Goal: Task Accomplishment & Management: Manage account settings

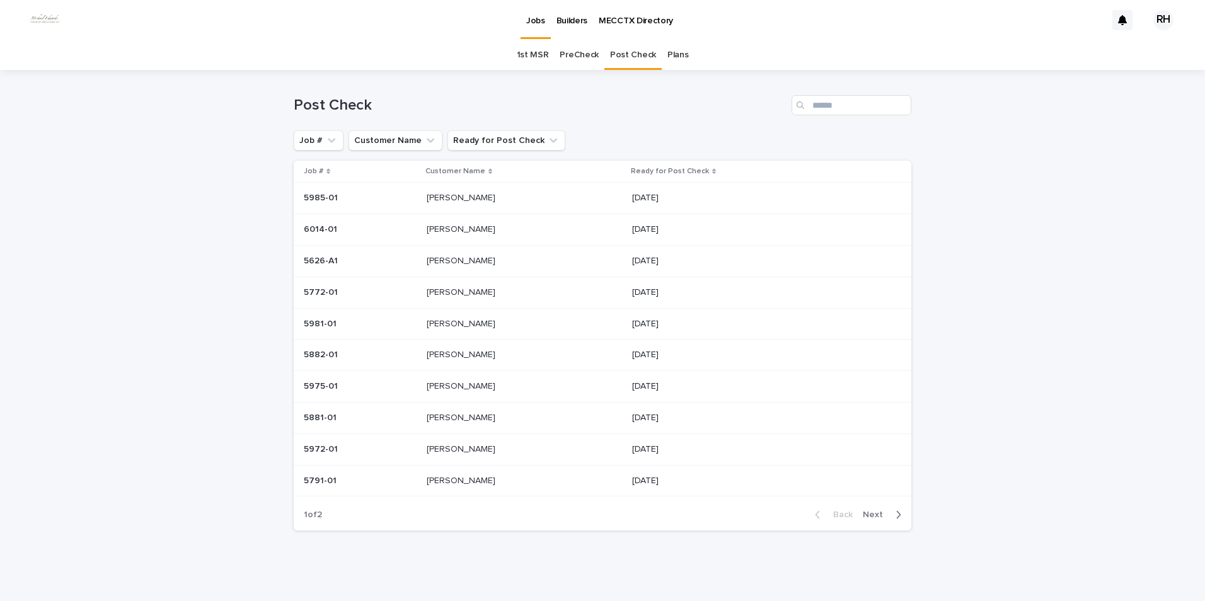
scroll to position [3, 0]
click at [866, 510] on span "Next" at bounding box center [877, 512] width 28 height 9
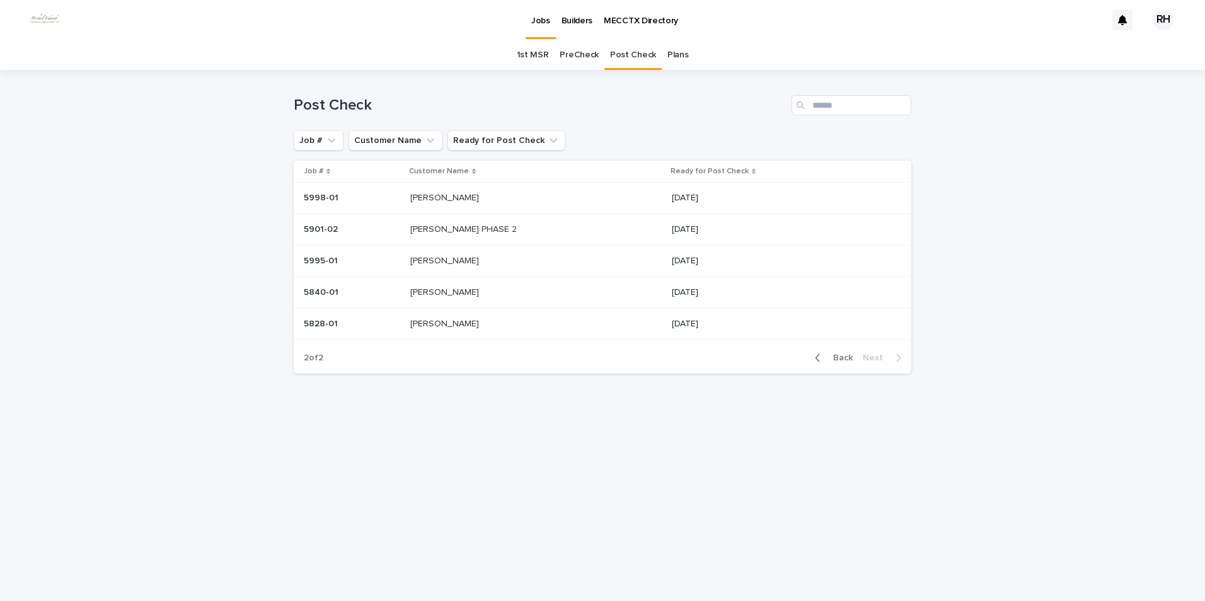
click at [849, 355] on span "Back" at bounding box center [839, 358] width 27 height 9
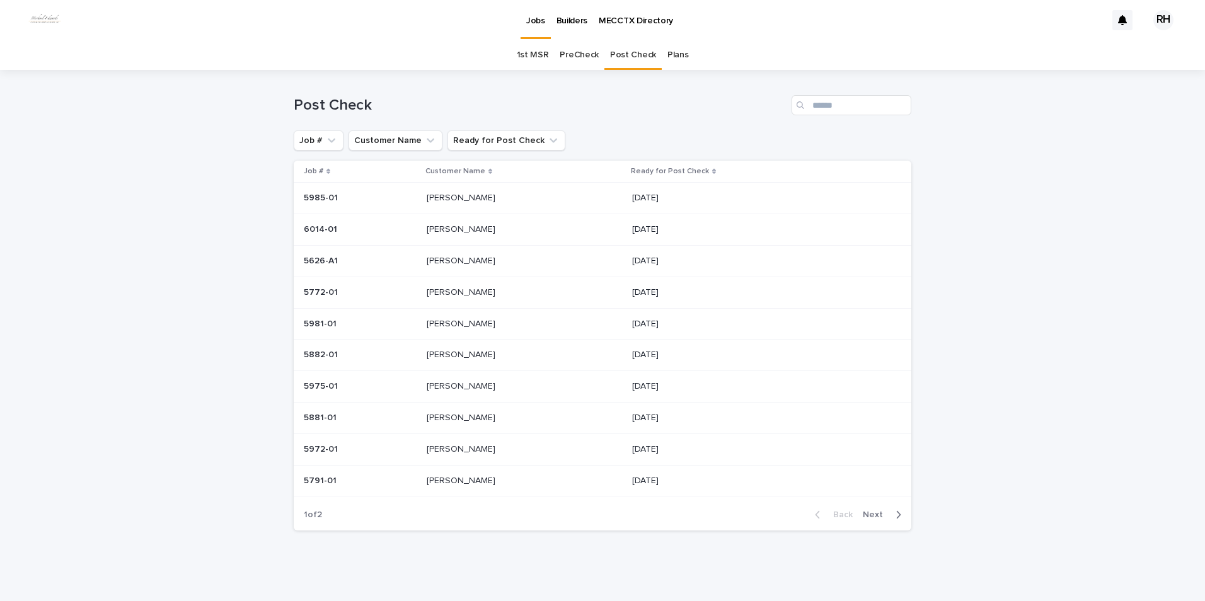
click at [447, 445] on p "[PERSON_NAME]" at bounding box center [462, 448] width 71 height 13
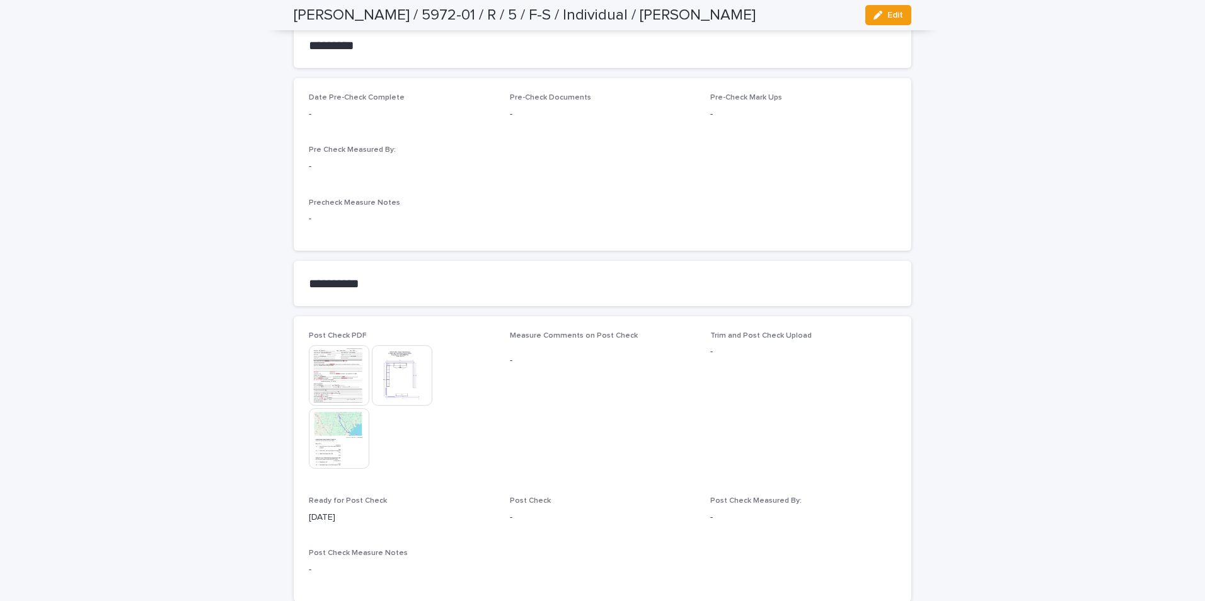
scroll to position [1008, 0]
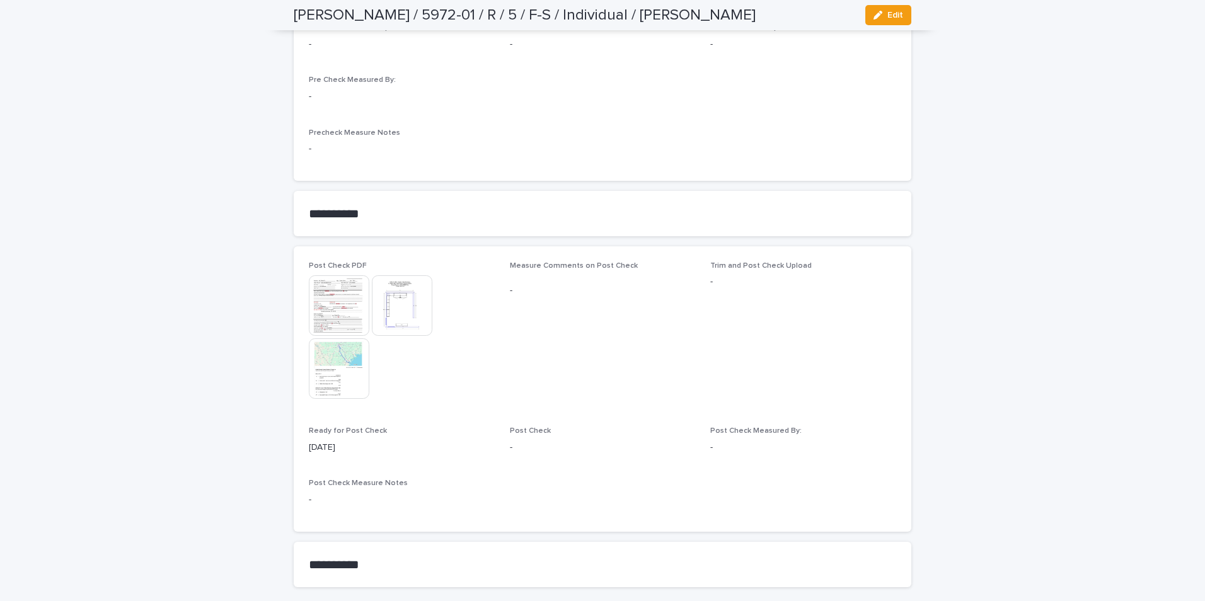
click at [340, 282] on img at bounding box center [339, 305] width 60 height 60
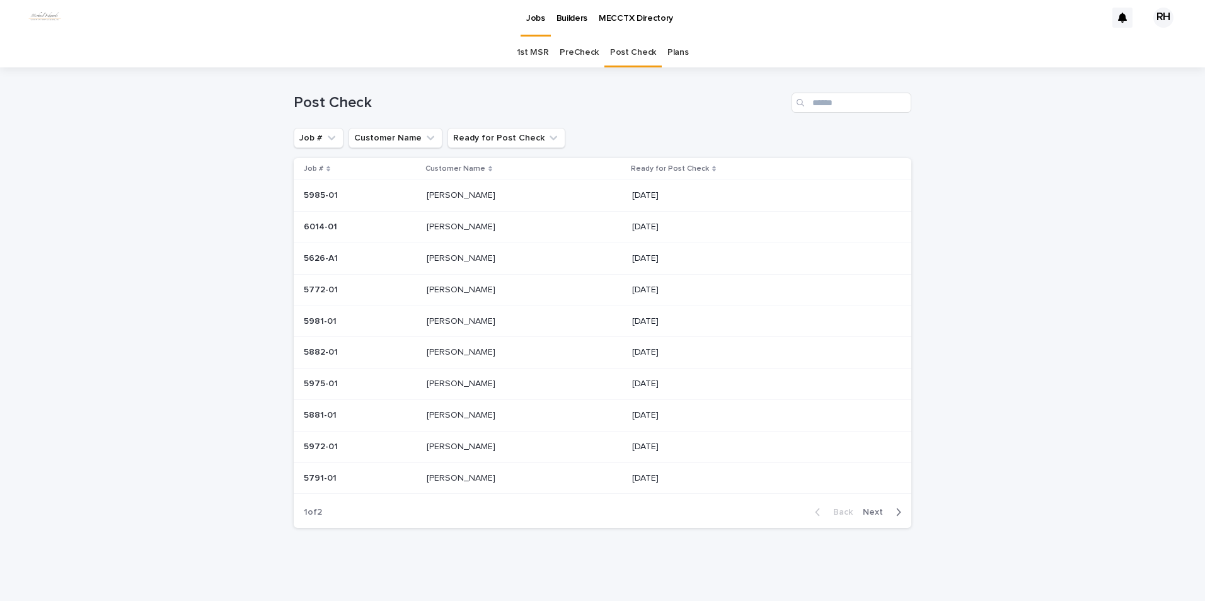
scroll to position [3, 0]
click at [457, 188] on p "Semones, Zack" at bounding box center [462, 194] width 71 height 13
click at [443, 228] on p "SILVIA ALLEN" at bounding box center [462, 225] width 71 height 13
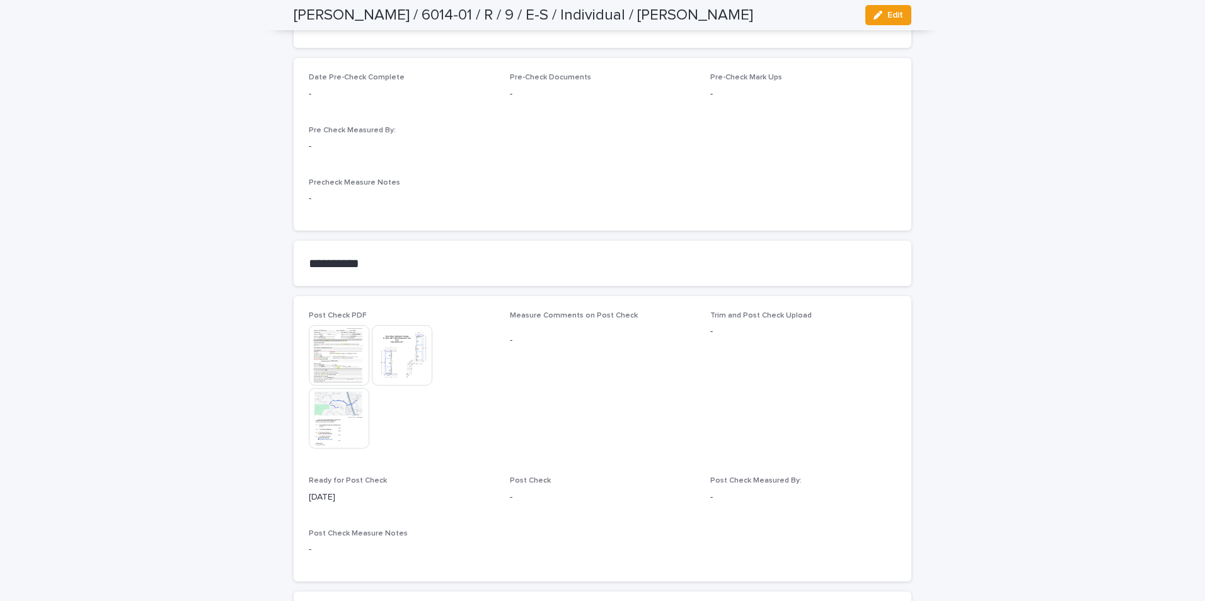
scroll to position [1054, 0]
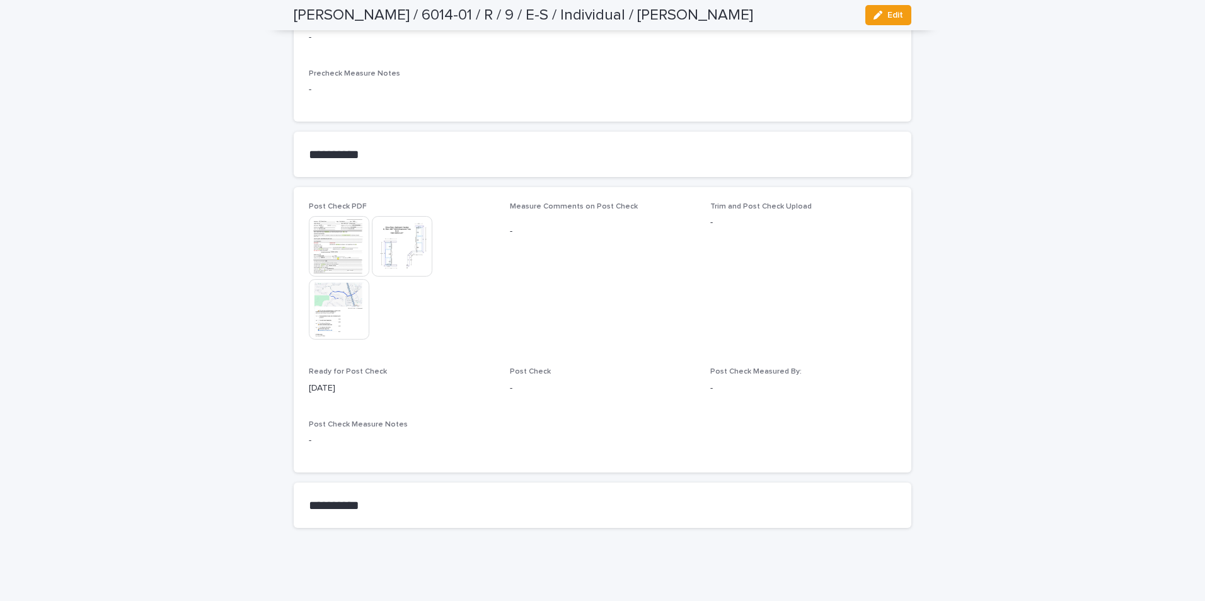
click at [339, 301] on img at bounding box center [339, 309] width 60 height 60
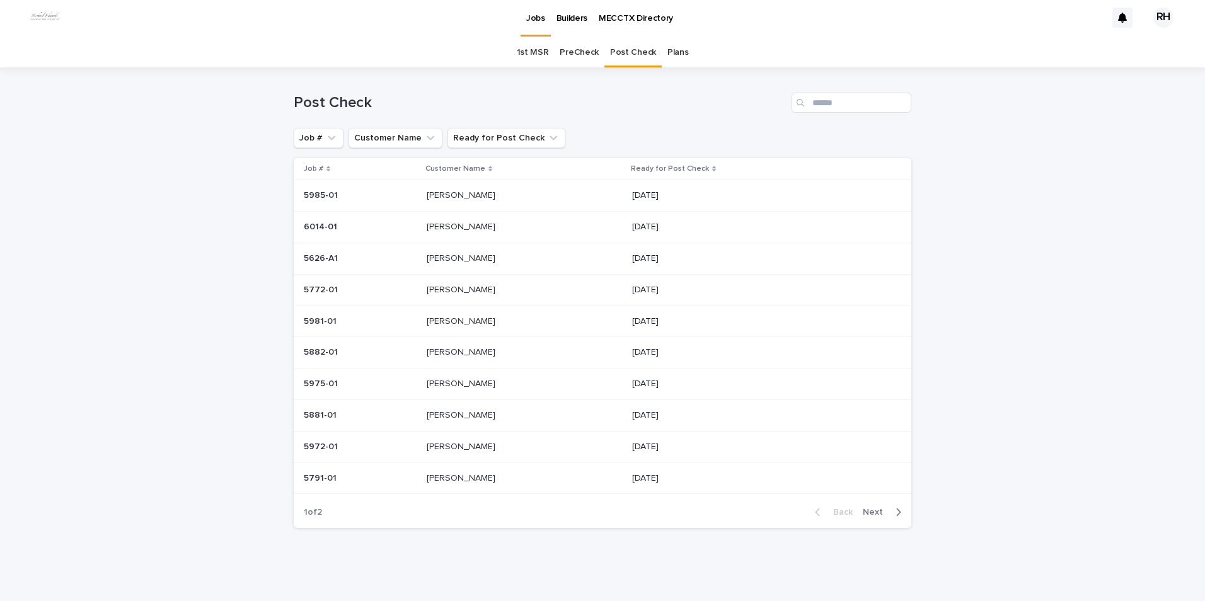
scroll to position [3, 0]
click at [449, 225] on p "SILVIA ALLEN" at bounding box center [462, 225] width 71 height 13
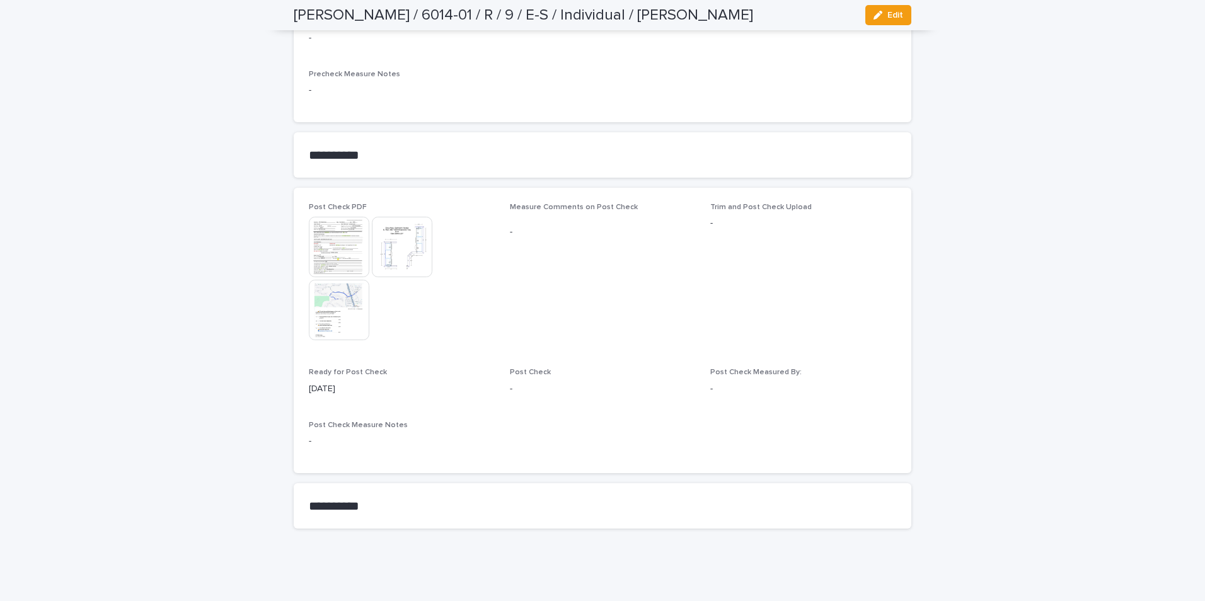
scroll to position [1054, 0]
click at [389, 239] on img at bounding box center [402, 246] width 60 height 60
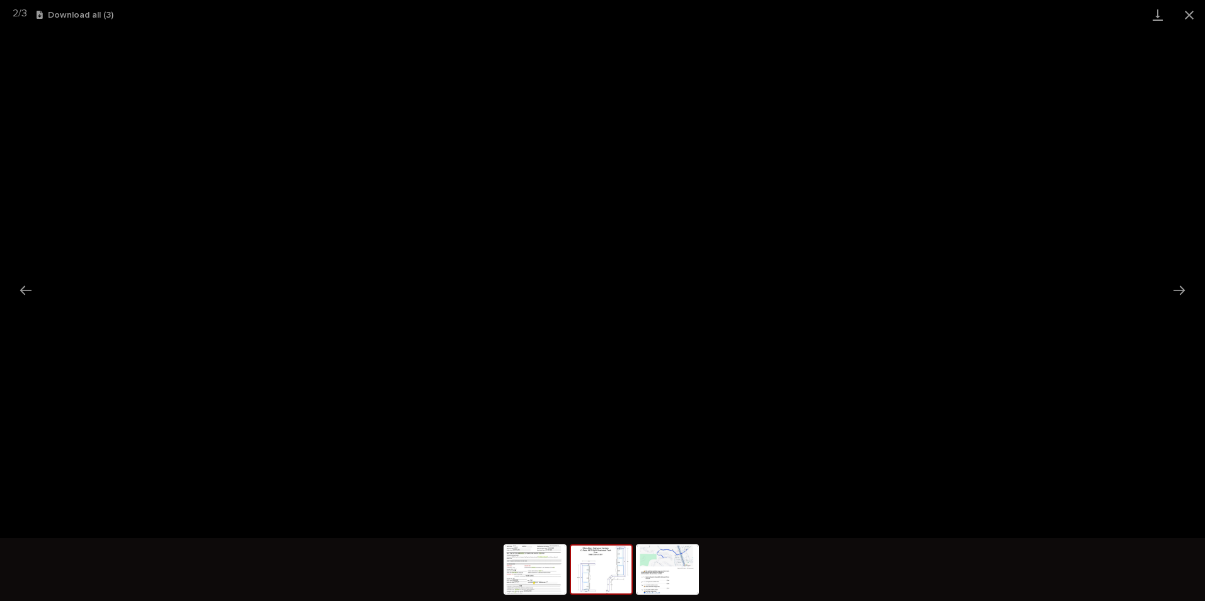
click at [1190, 12] on button "Close gallery" at bounding box center [1189, 15] width 32 height 30
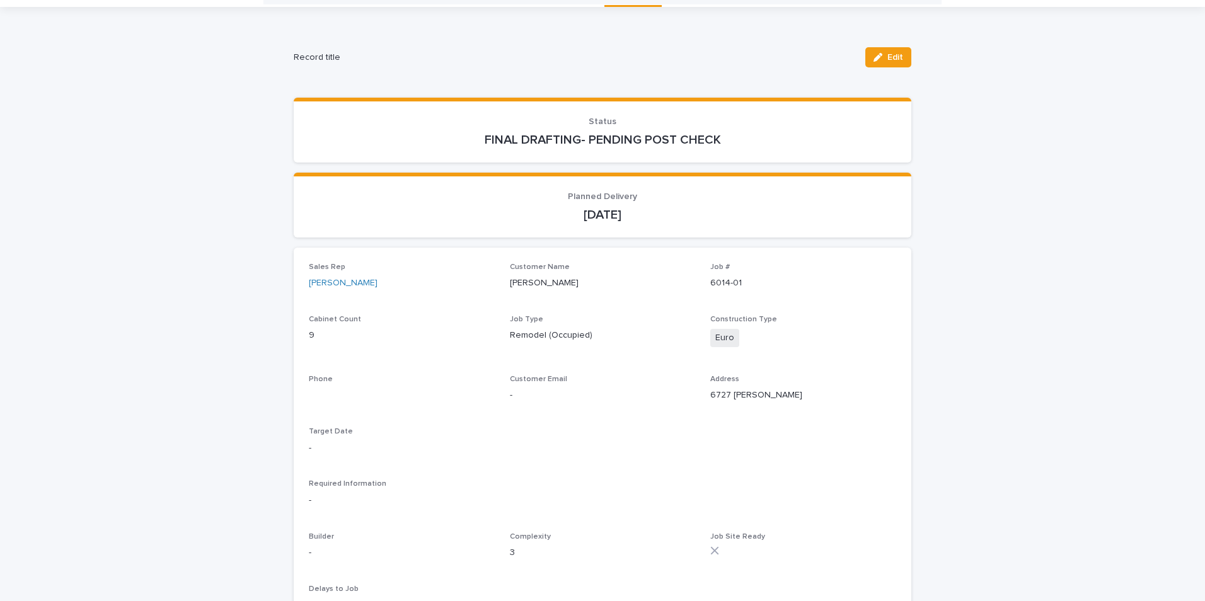
scroll to position [0, 0]
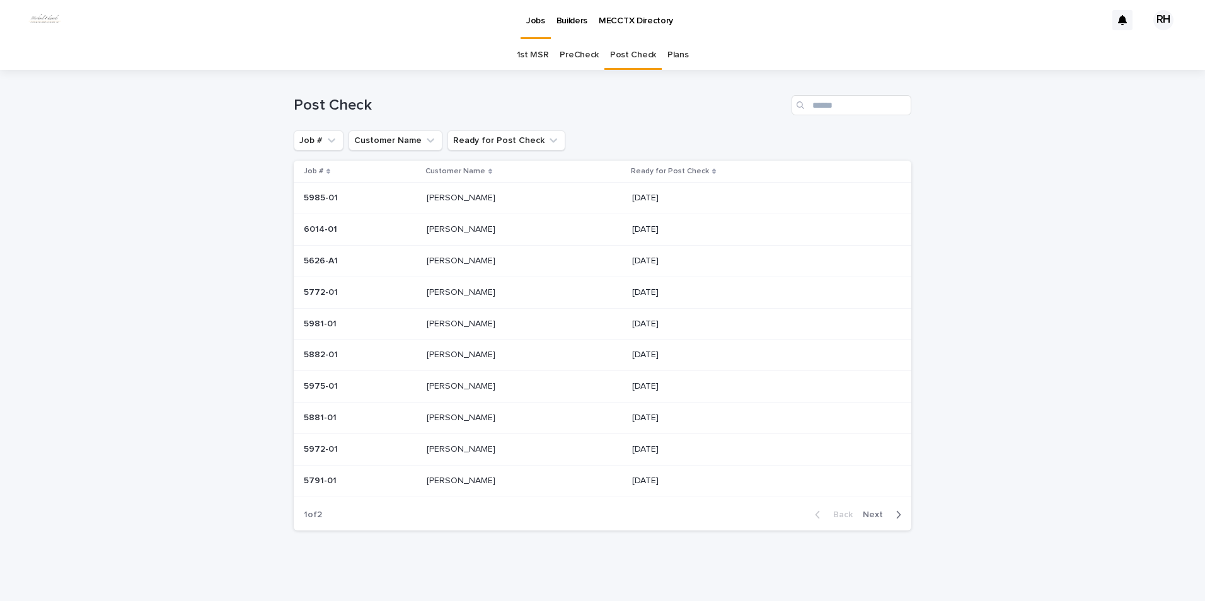
scroll to position [3, 0]
click at [873, 510] on span "Next" at bounding box center [877, 512] width 28 height 9
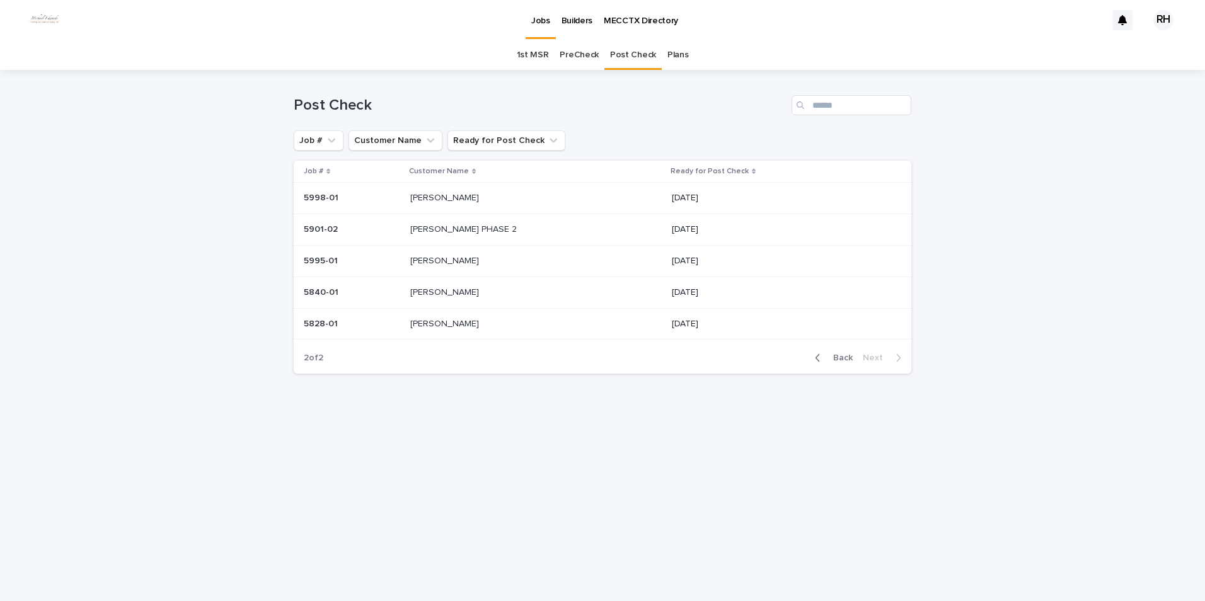
click at [843, 360] on span "Back" at bounding box center [839, 358] width 27 height 9
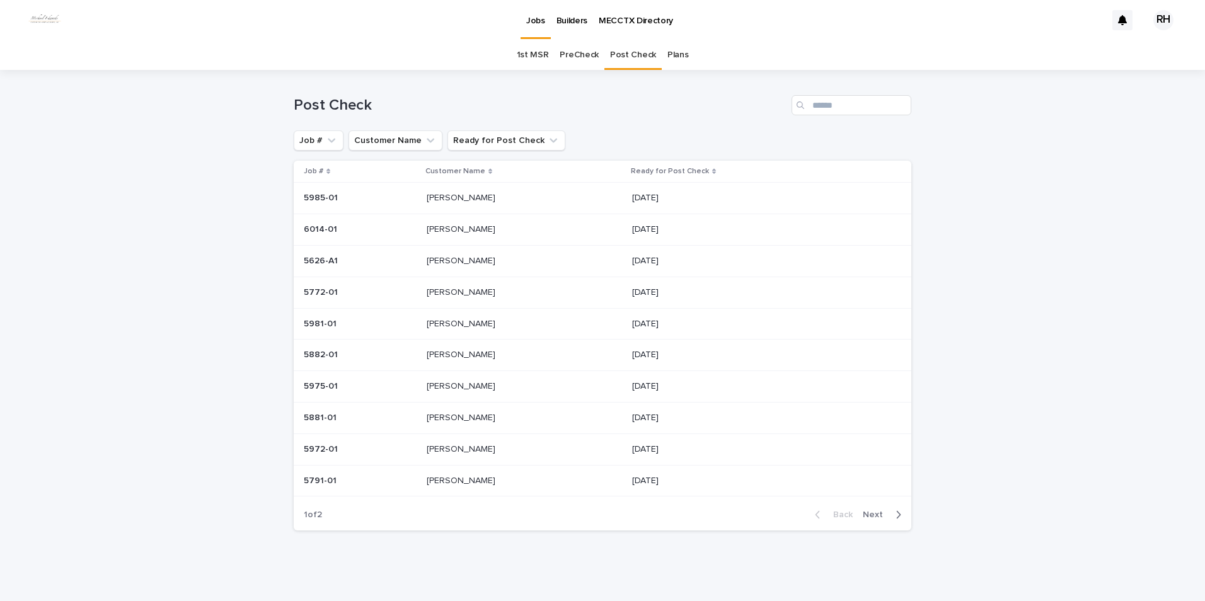
click at [440, 446] on p "[PERSON_NAME]" at bounding box center [462, 448] width 71 height 13
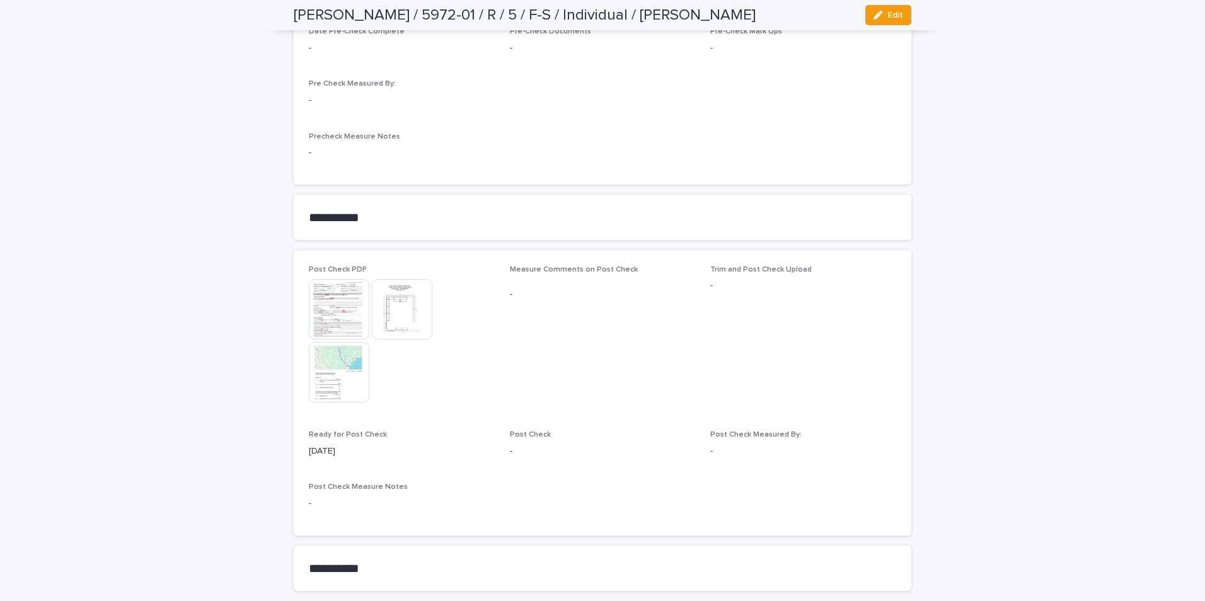
scroll to position [1054, 0]
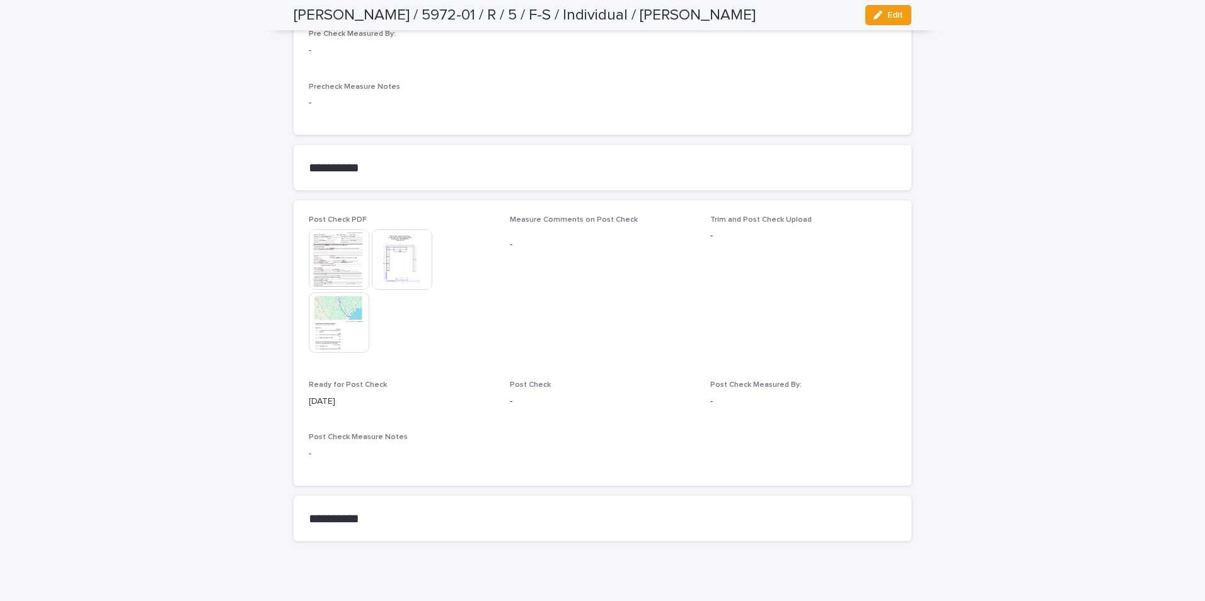
click at [405, 250] on img at bounding box center [402, 259] width 60 height 60
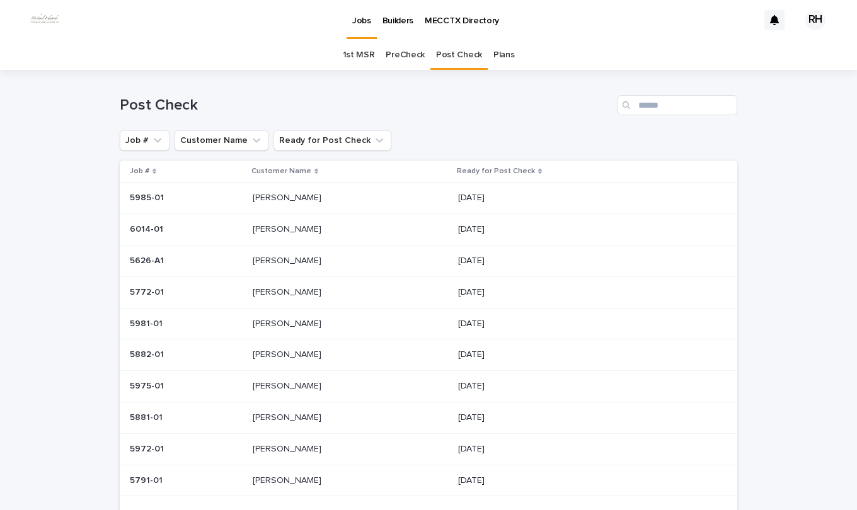
click at [396, 53] on link "PreCheck" at bounding box center [405, 55] width 39 height 30
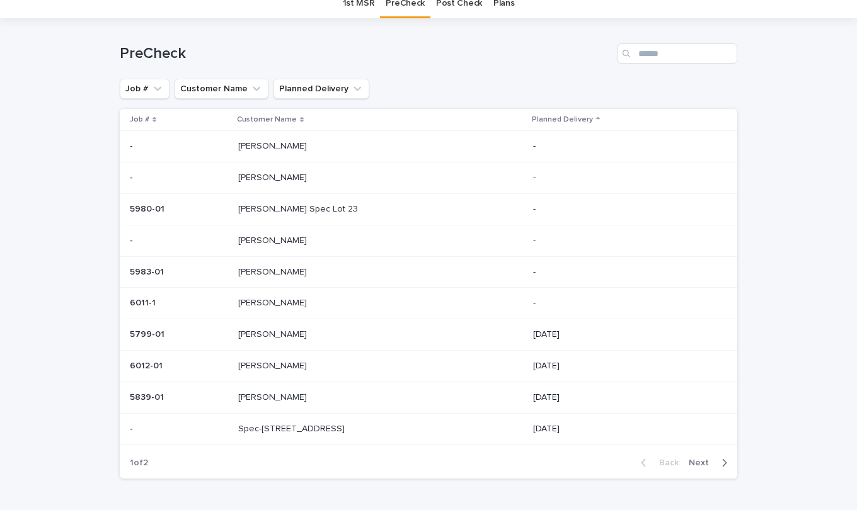
scroll to position [54, 0]
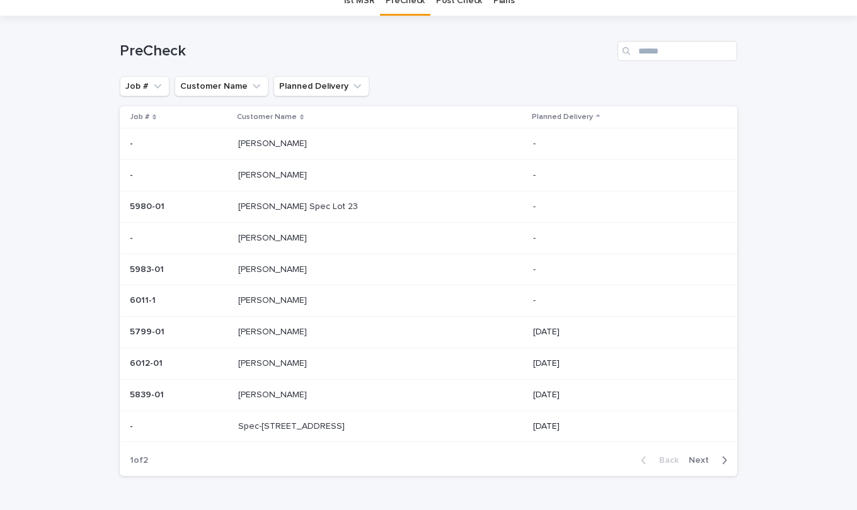
click at [338, 434] on div "Spec-153 Waters Edge Spec-153 Waters Edge" at bounding box center [380, 427] width 285 height 21
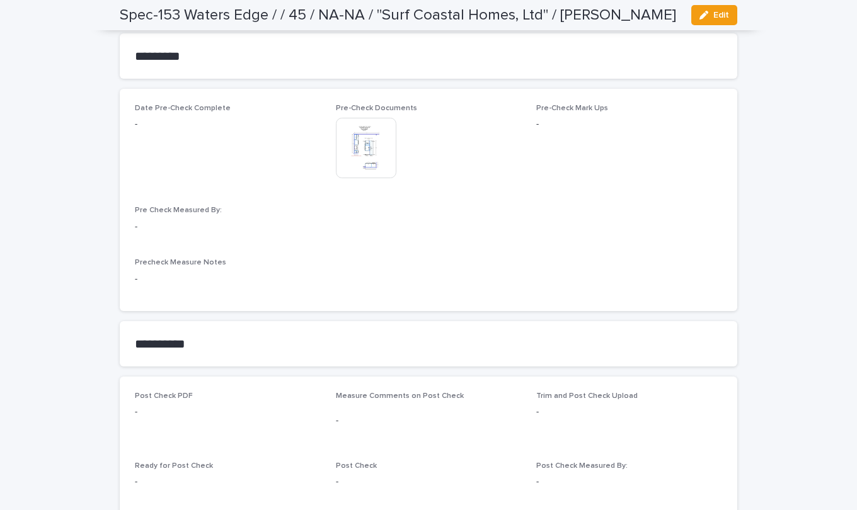
scroll to position [1069, 0]
click at [361, 151] on img at bounding box center [366, 148] width 60 height 60
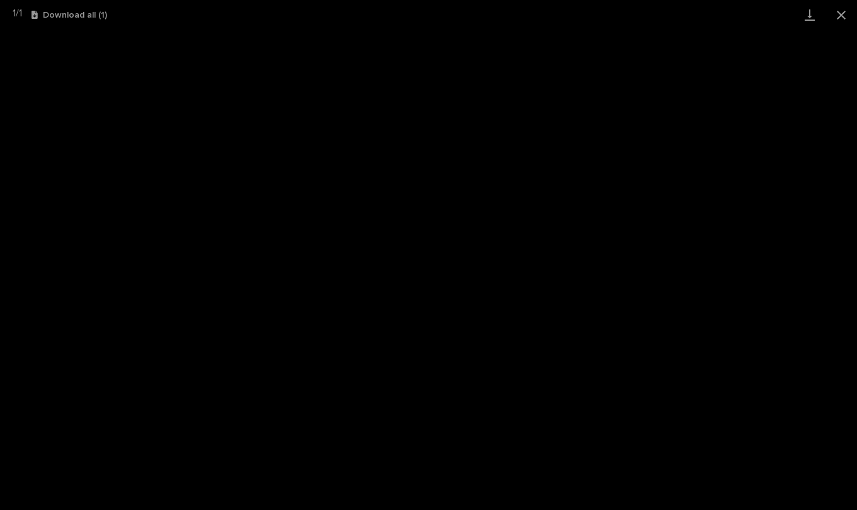
click at [845, 12] on button "Close gallery" at bounding box center [842, 15] width 32 height 30
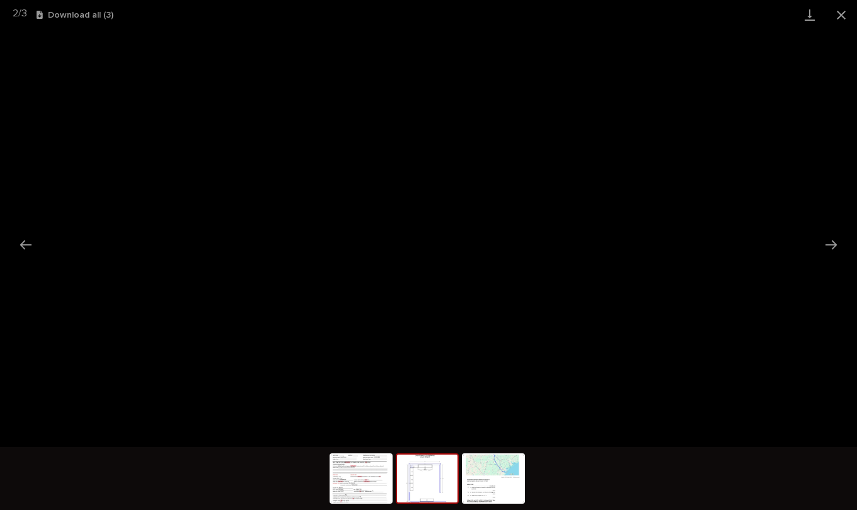
scroll to position [1054, 0]
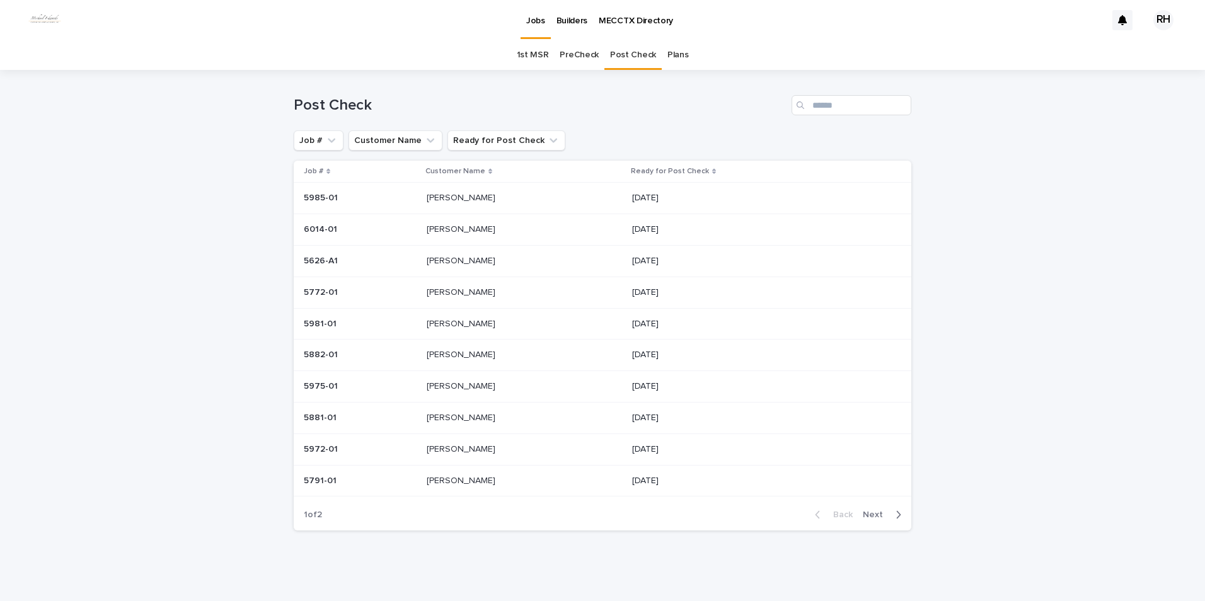
click at [449, 229] on p "[PERSON_NAME]" at bounding box center [462, 228] width 71 height 13
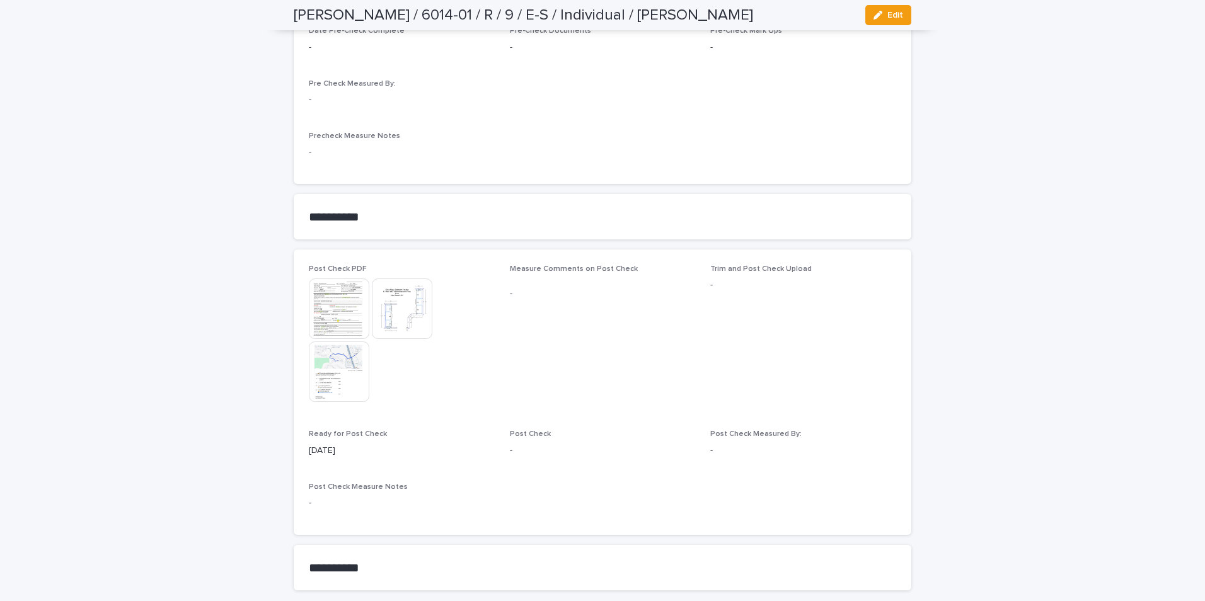
scroll to position [1008, 0]
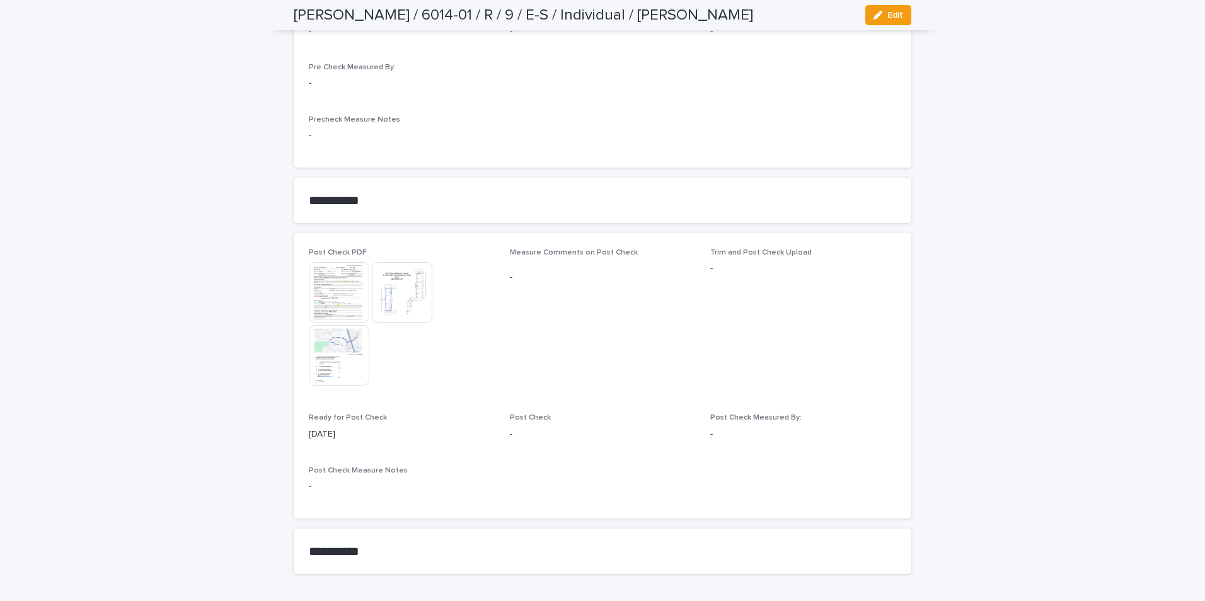
click at [335, 296] on img at bounding box center [339, 292] width 60 height 60
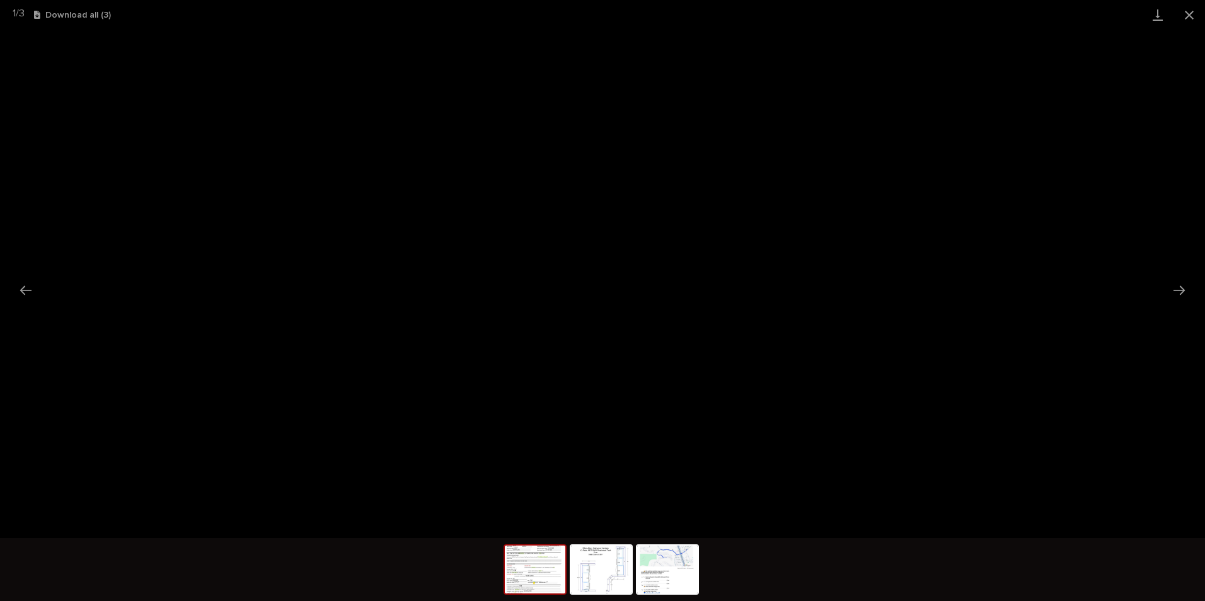
drag, startPoint x: 1191, startPoint y: 9, endPoint x: 1176, endPoint y: 28, distance: 23.7
click at [856, 11] on button "Close gallery" at bounding box center [1189, 15] width 32 height 30
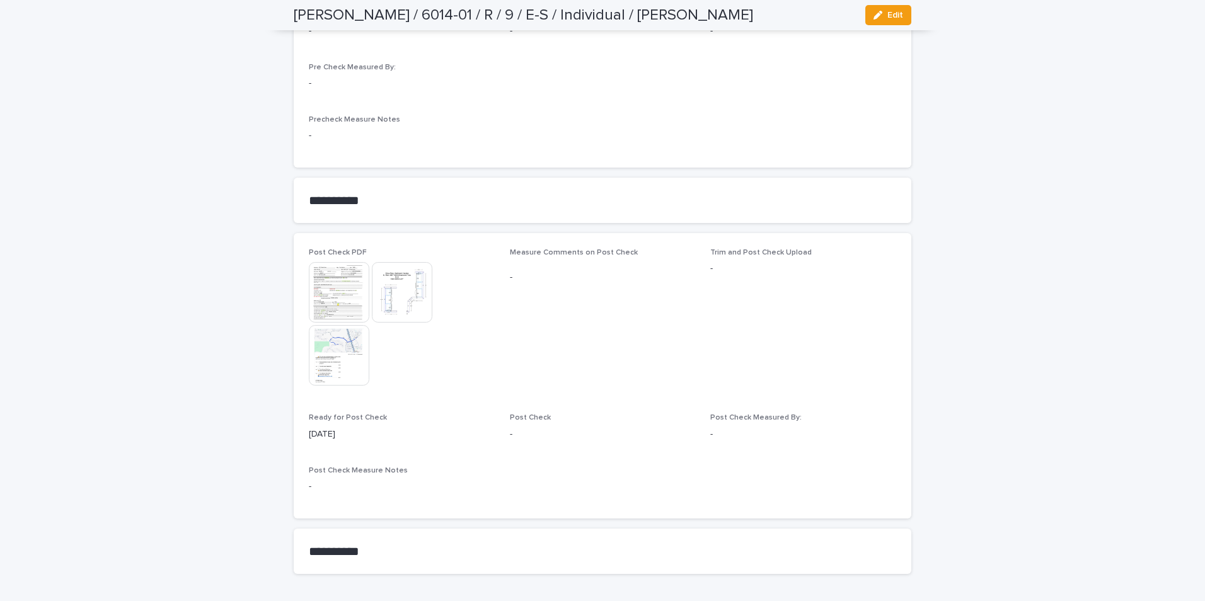
click at [394, 302] on img at bounding box center [402, 292] width 60 height 60
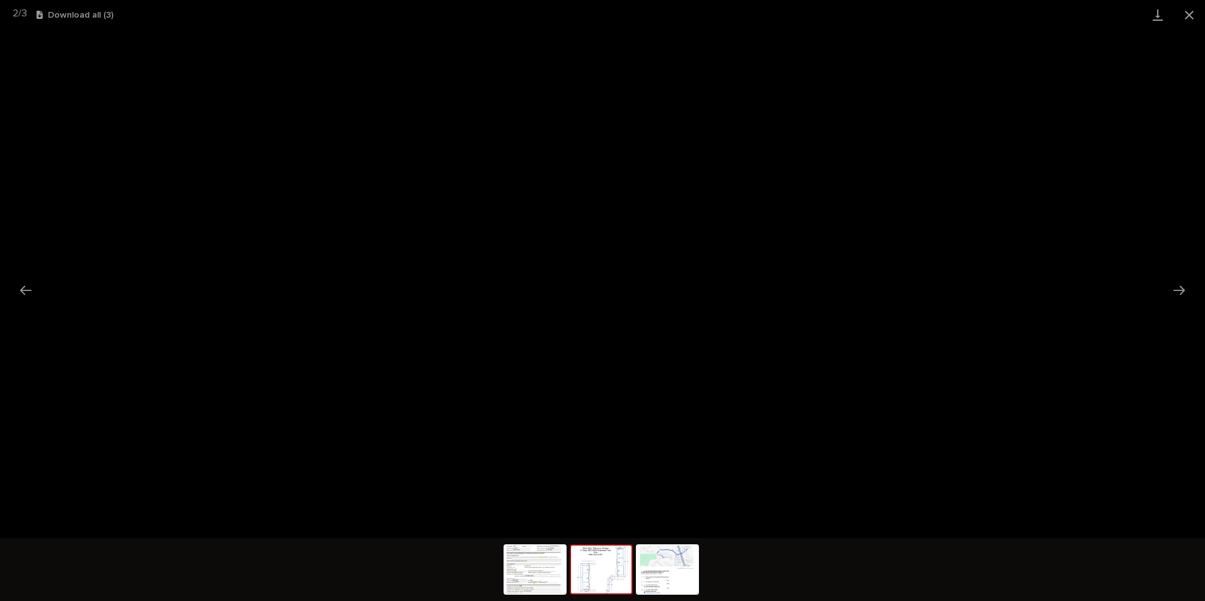
click at [856, 16] on button "Close gallery" at bounding box center [1189, 15] width 32 height 30
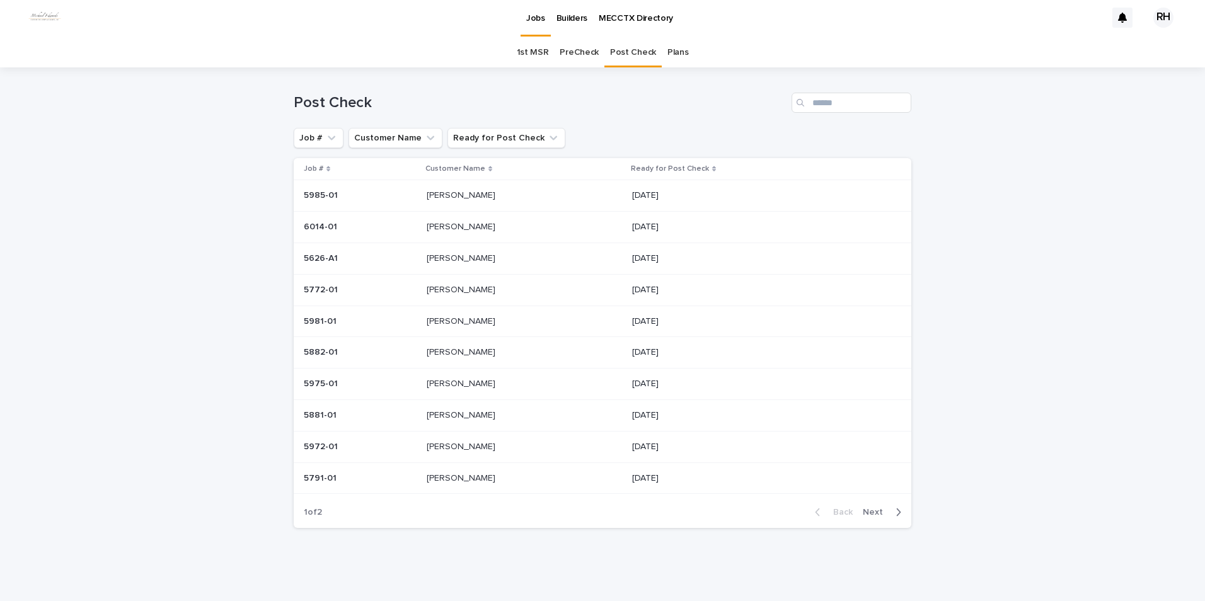
scroll to position [3, 0]
click at [437, 290] on p "[PERSON_NAME]" at bounding box center [462, 288] width 71 height 13
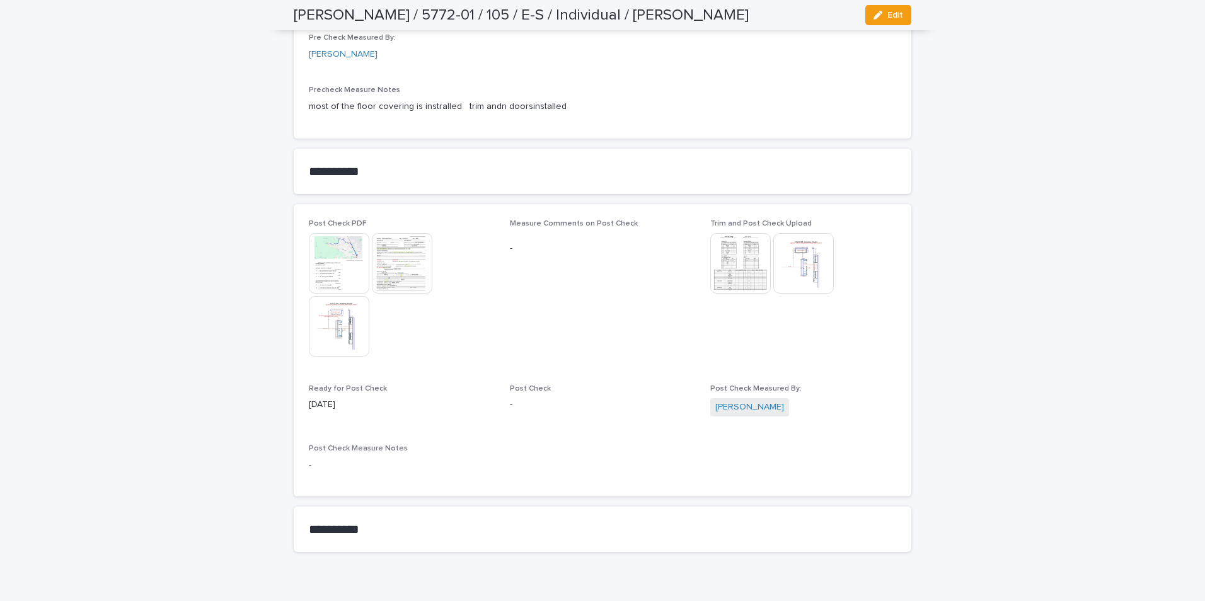
scroll to position [1274, 0]
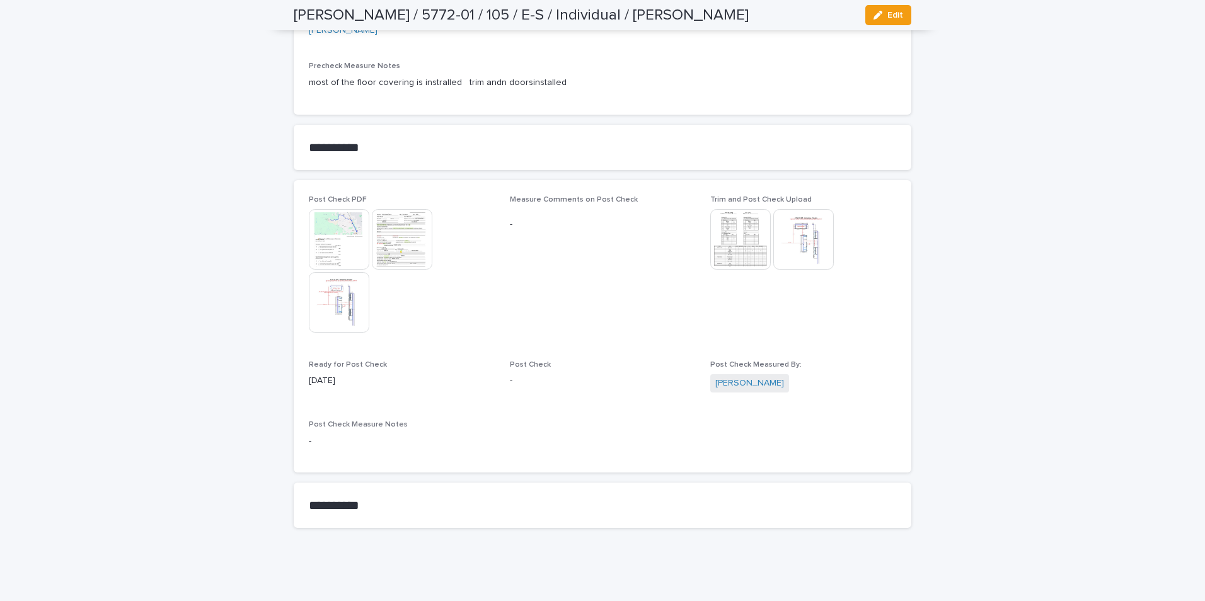
click at [792, 253] on img at bounding box center [803, 239] width 60 height 60
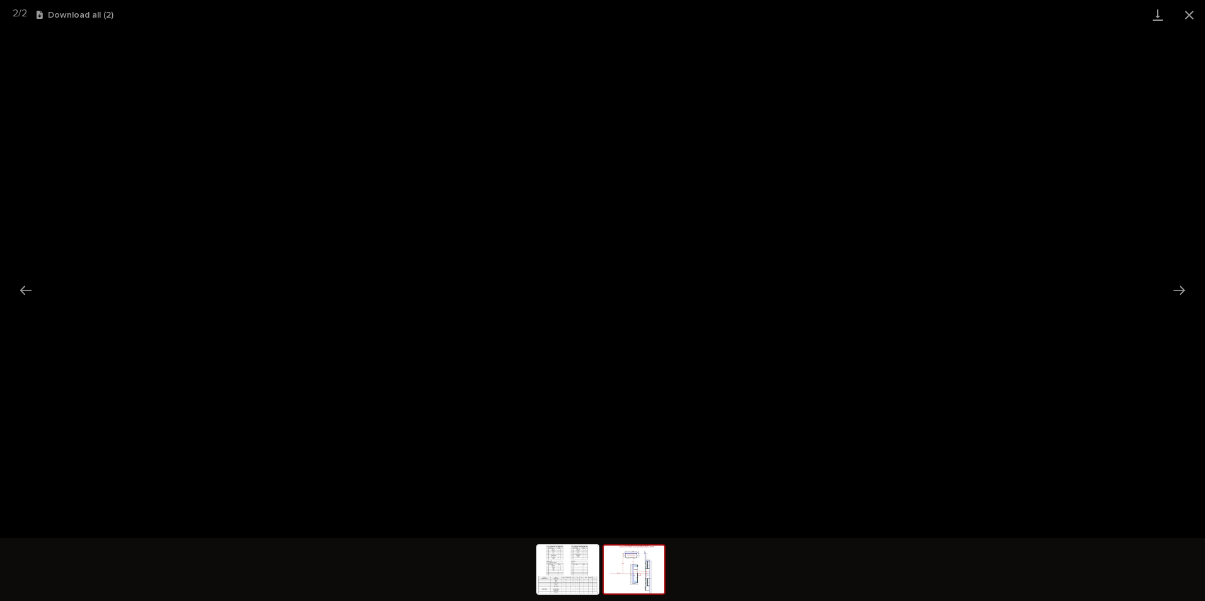
drag, startPoint x: 1186, startPoint y: 11, endPoint x: 1173, endPoint y: 23, distance: 17.8
click at [856, 12] on button "Close gallery" at bounding box center [1189, 15] width 32 height 30
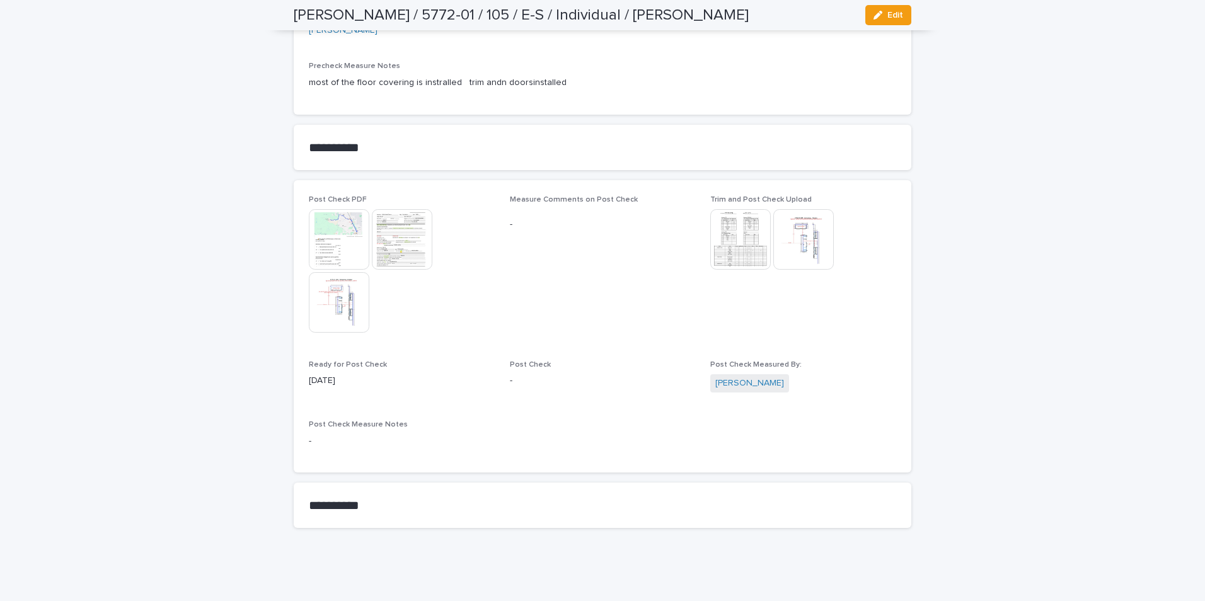
click at [325, 313] on img at bounding box center [339, 302] width 60 height 60
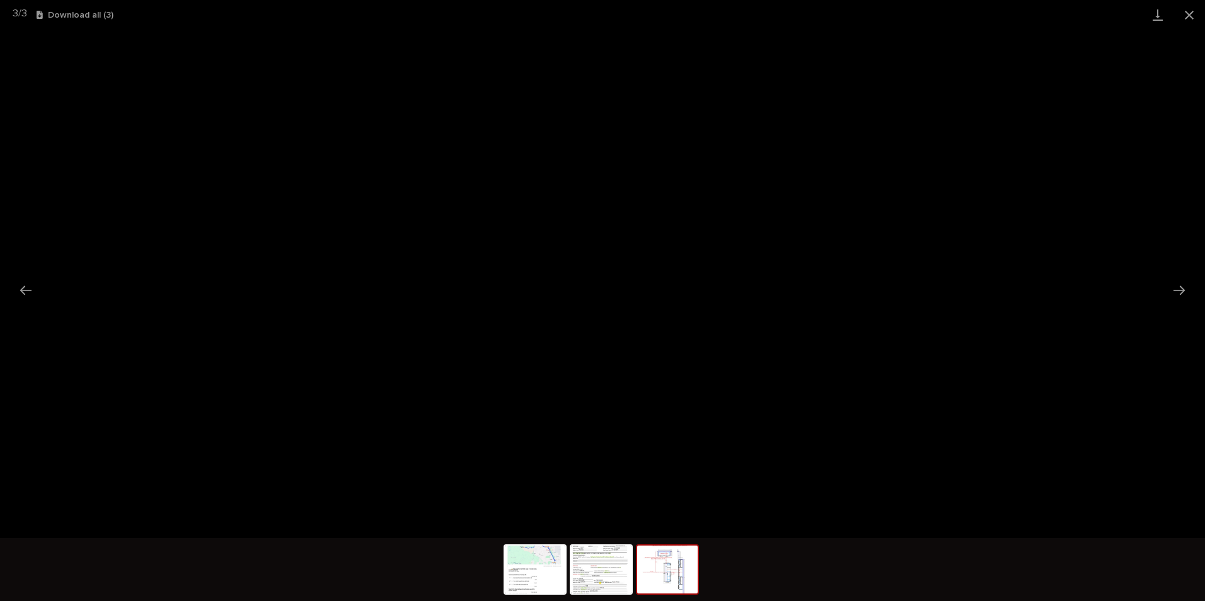
drag, startPoint x: 1184, startPoint y: 12, endPoint x: 1177, endPoint y: 21, distance: 12.1
click at [856, 17] on button "Close gallery" at bounding box center [1189, 15] width 32 height 30
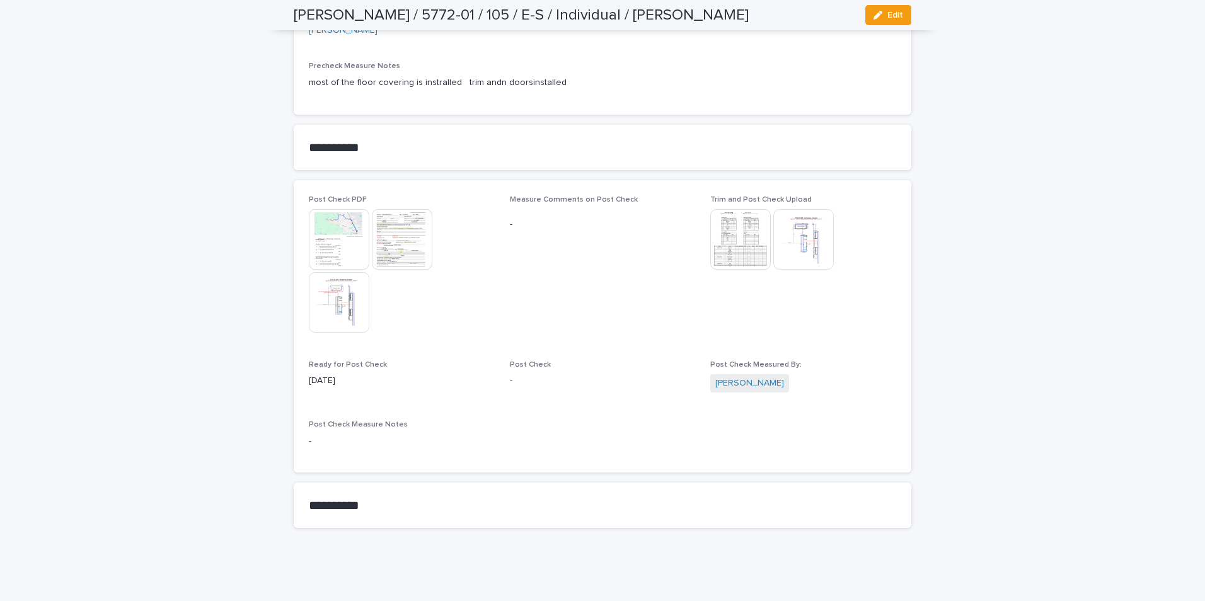
click at [798, 223] on img at bounding box center [803, 239] width 60 height 60
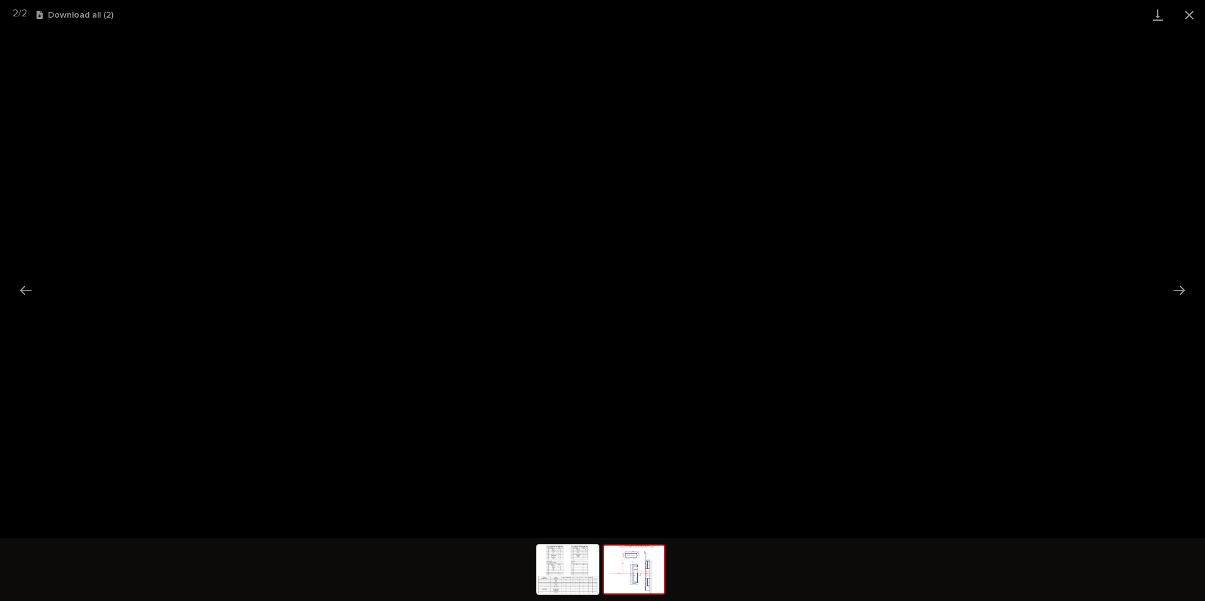
click at [856, 13] on button "Close gallery" at bounding box center [1189, 15] width 32 height 30
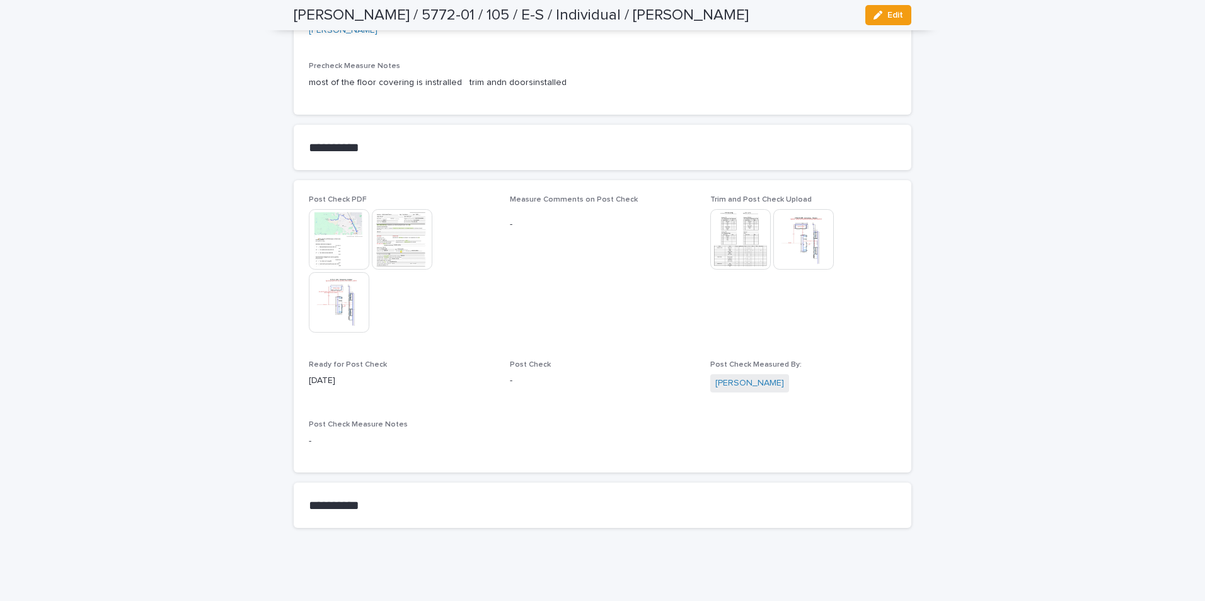
click at [790, 232] on img at bounding box center [803, 239] width 60 height 60
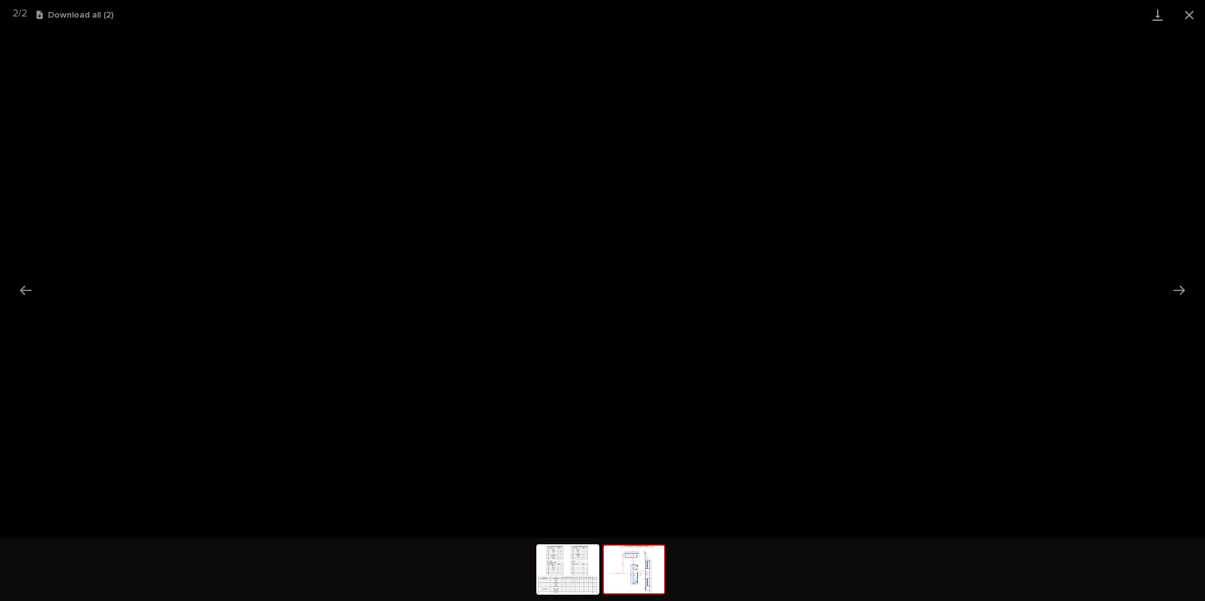
drag, startPoint x: 1190, startPoint y: 12, endPoint x: 1180, endPoint y: 21, distance: 13.8
click at [856, 13] on button "Close gallery" at bounding box center [1189, 15] width 32 height 30
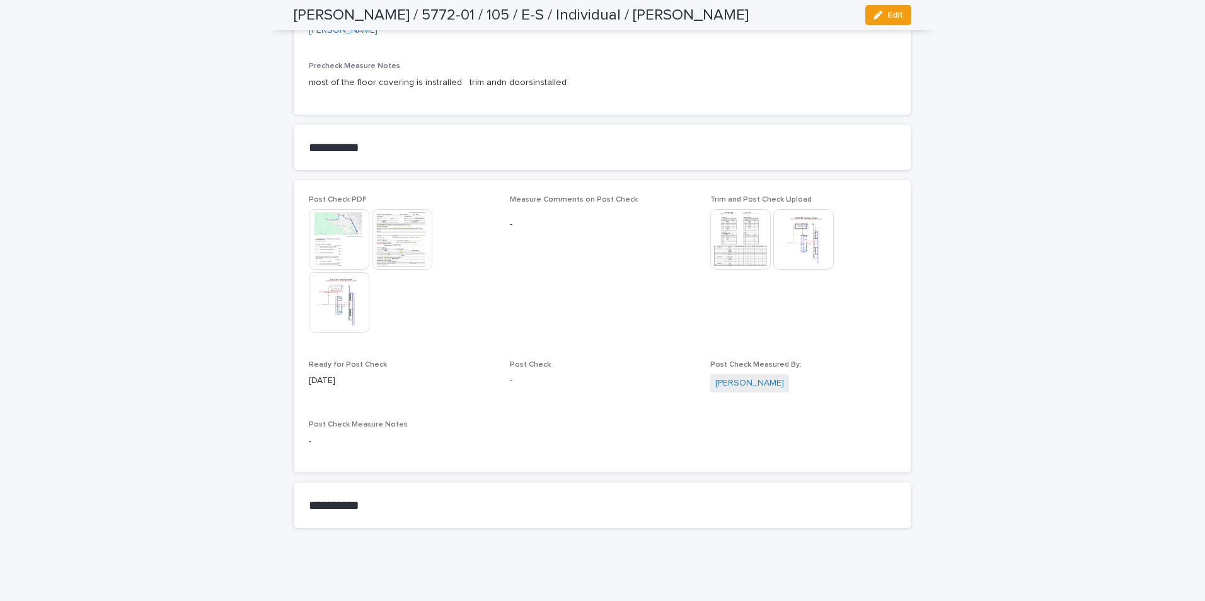
drag, startPoint x: 894, startPoint y: 17, endPoint x: 848, endPoint y: 196, distance: 184.8
click at [856, 18] on span "Edit" at bounding box center [895, 15] width 16 height 9
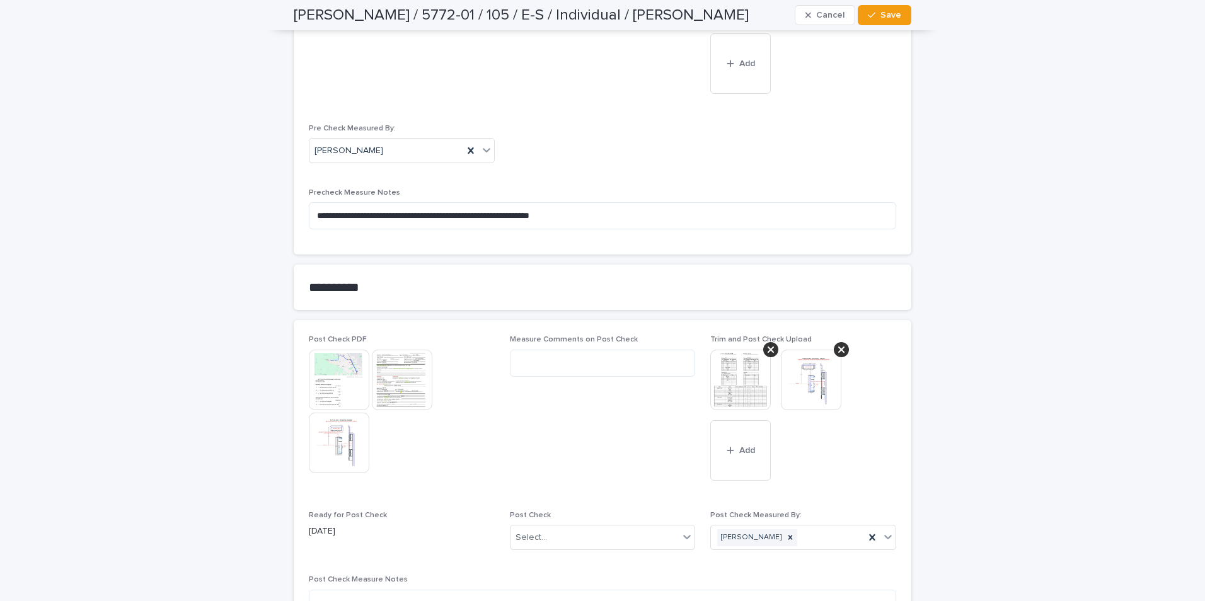
click at [838, 347] on icon at bounding box center [841, 350] width 6 height 6
click at [800, 376] on div "button" at bounding box center [803, 380] width 13 height 9
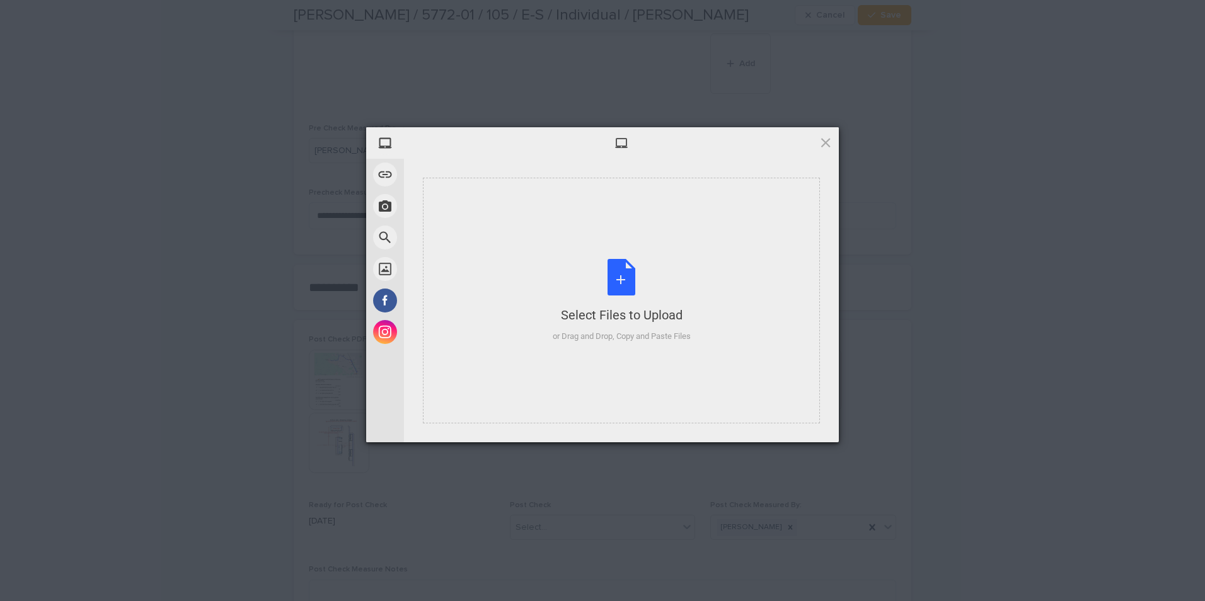
click at [663, 340] on div "or Drag and Drop, Copy and Paste Files" at bounding box center [622, 336] width 138 height 13
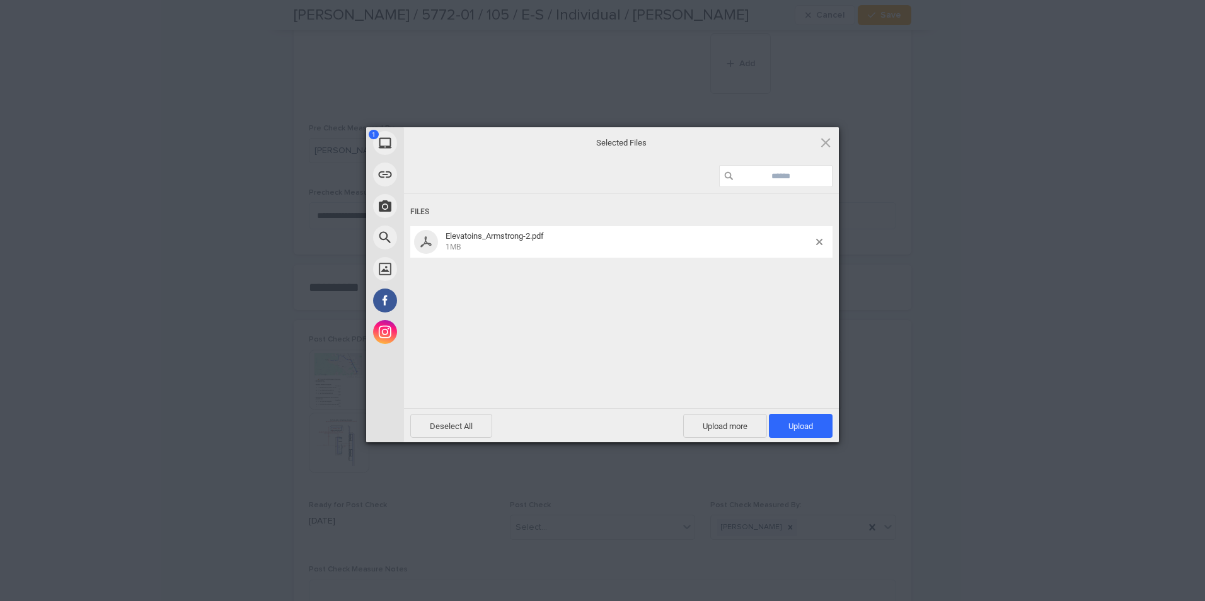
click at [781, 422] on span "Upload 1" at bounding box center [801, 426] width 64 height 24
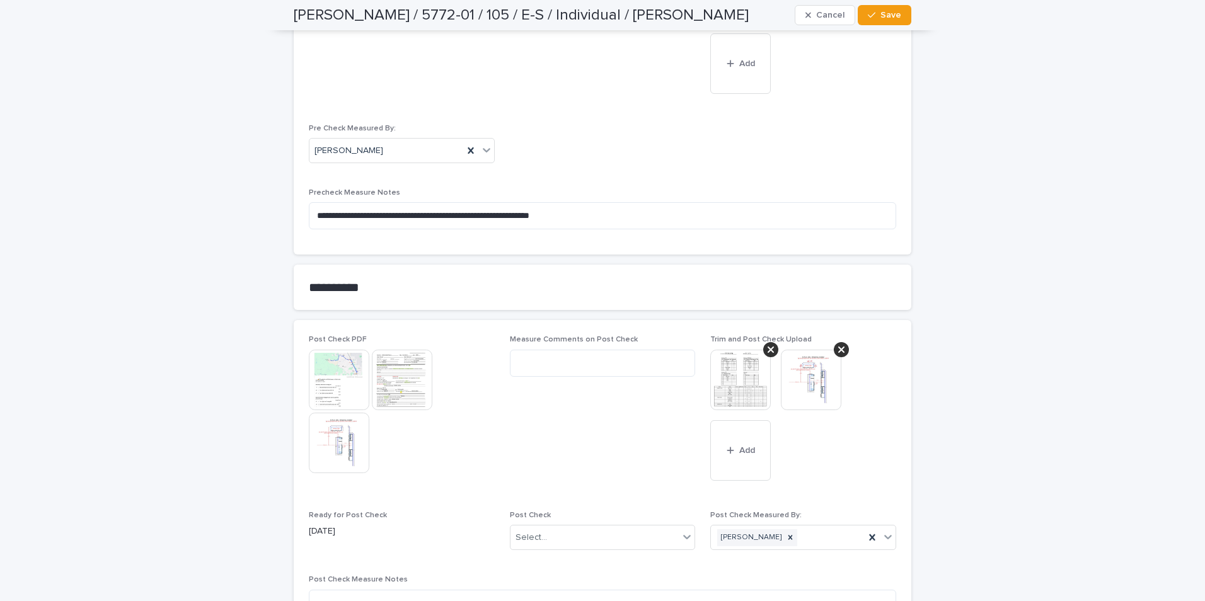
click at [856, 14] on span "Save" at bounding box center [890, 15] width 21 height 9
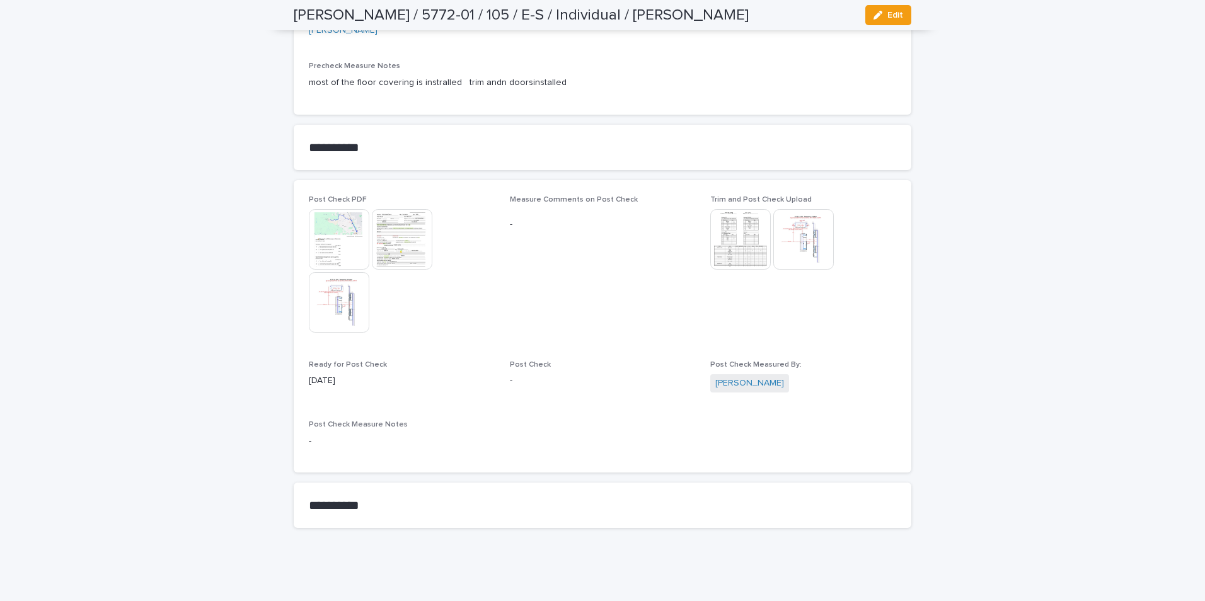
click at [805, 253] on img at bounding box center [803, 239] width 60 height 60
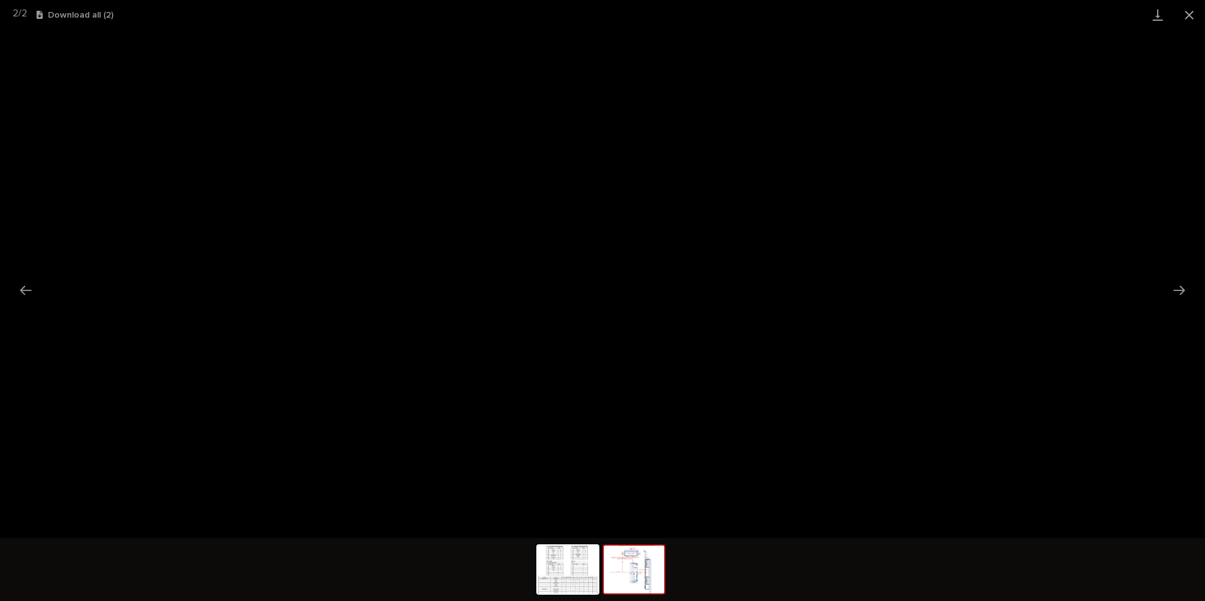
click at [856, 13] on button "Close gallery" at bounding box center [1189, 15] width 32 height 30
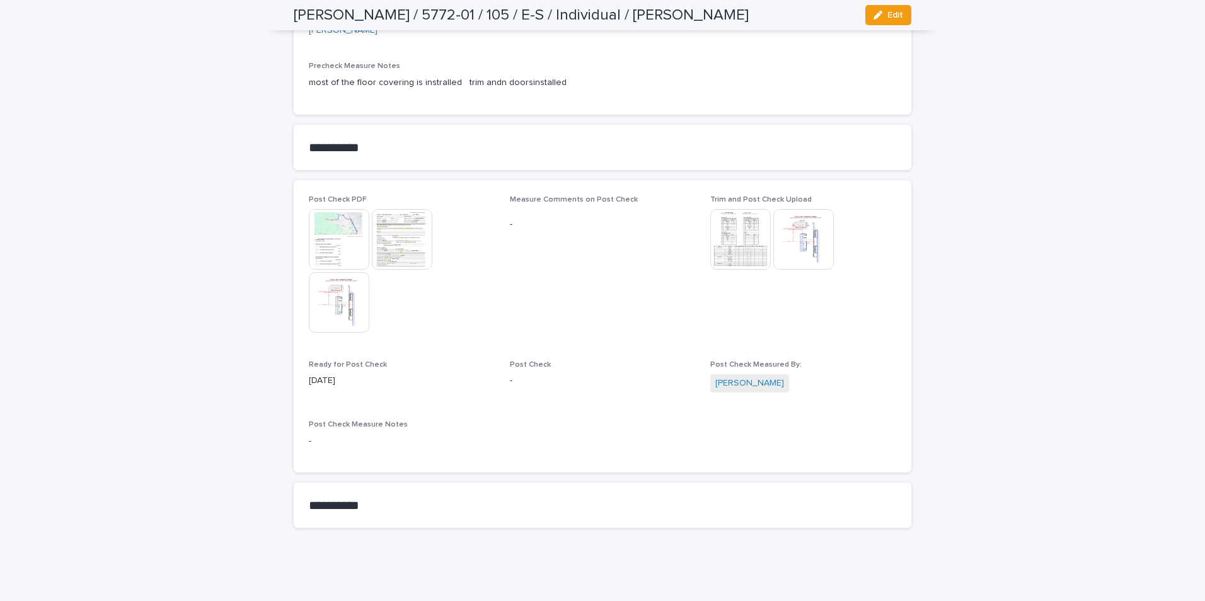
drag, startPoint x: 884, startPoint y: 15, endPoint x: 718, endPoint y: 273, distance: 306.4
click at [856, 16] on span "Edit" at bounding box center [895, 15] width 16 height 9
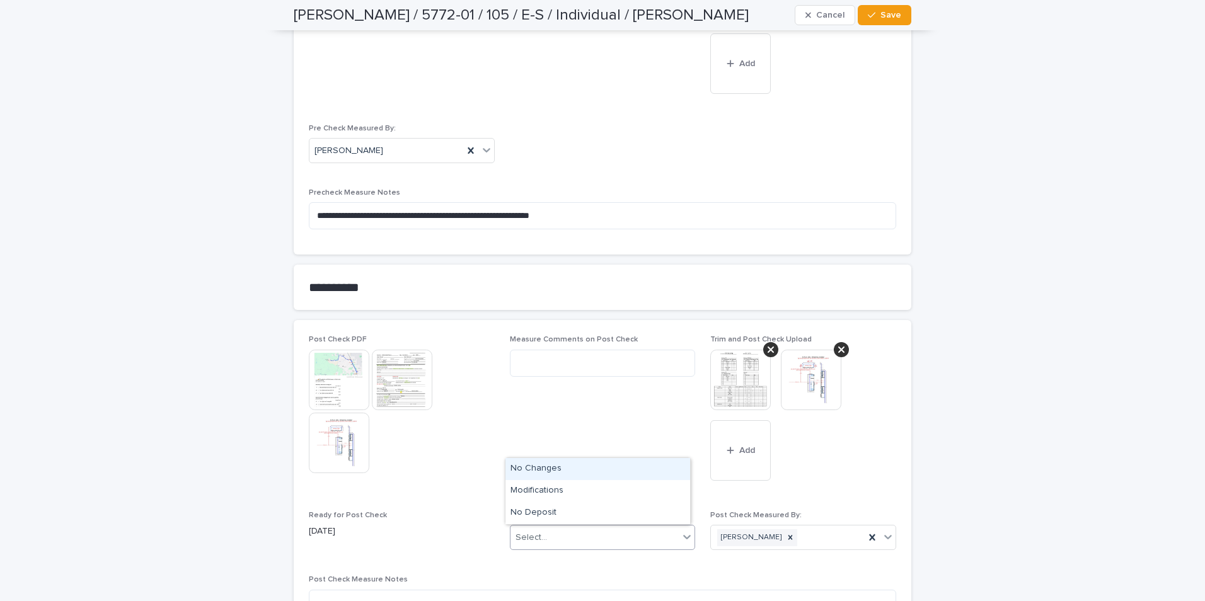
click at [589, 495] on div "Select..." at bounding box center [594, 537] width 169 height 21
click at [551, 491] on div "Modifications" at bounding box center [597, 491] width 185 height 22
click at [856, 12] on span "Save" at bounding box center [890, 15] width 21 height 9
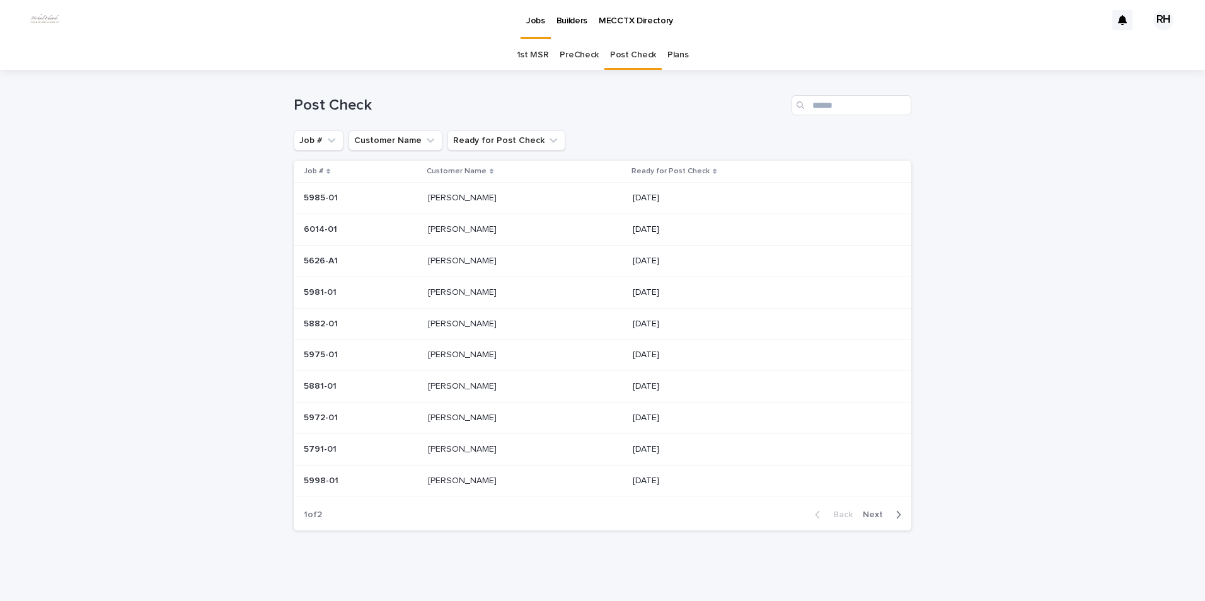
click at [856, 495] on span "Next" at bounding box center [877, 514] width 28 height 9
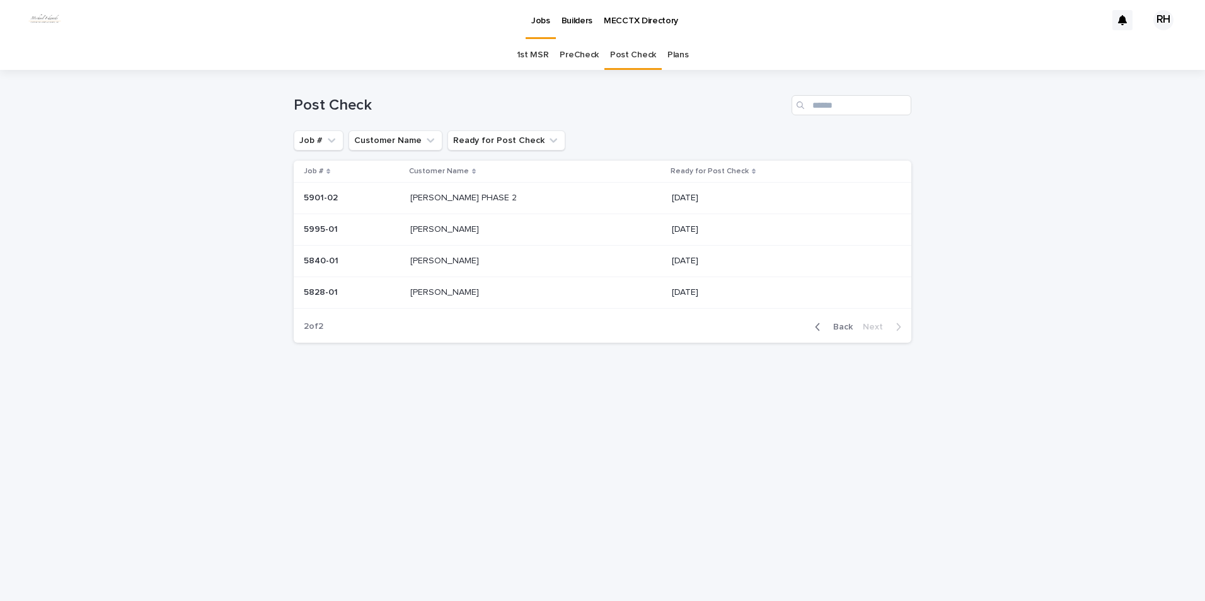
click at [841, 324] on span "Back" at bounding box center [839, 327] width 27 height 9
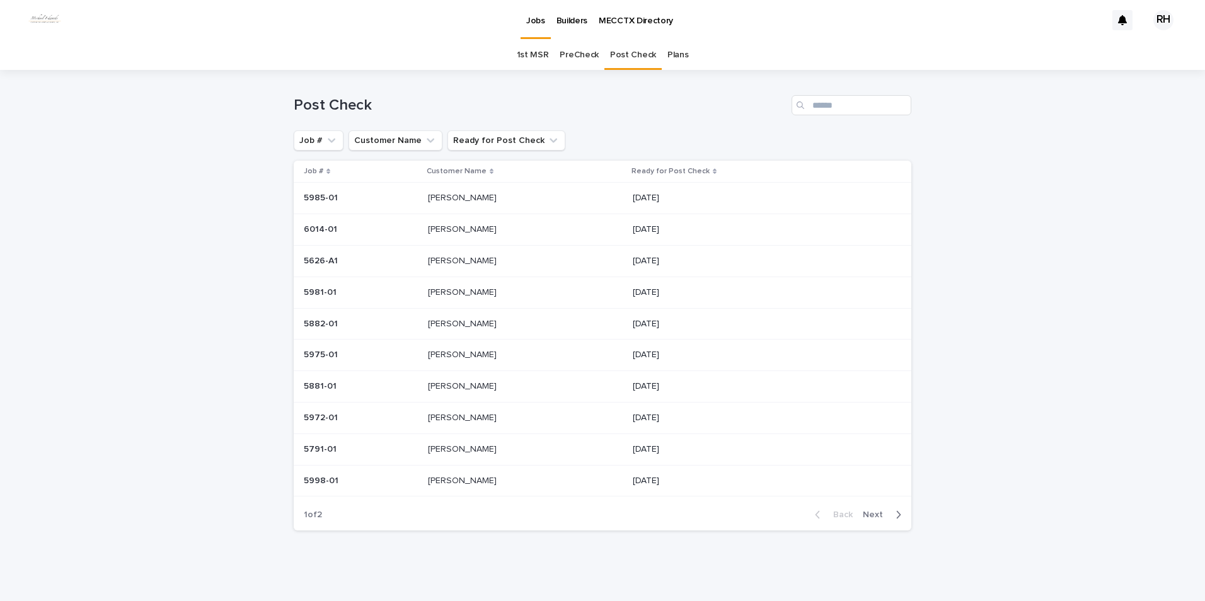
click at [856, 495] on span "Next" at bounding box center [877, 514] width 28 height 9
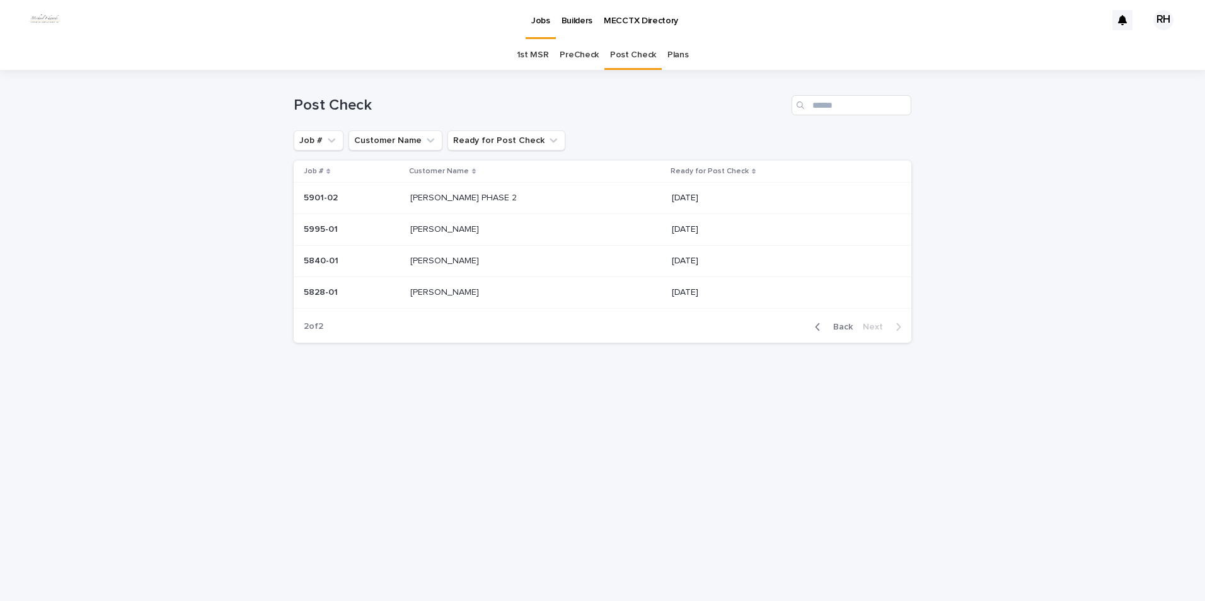
click at [434, 291] on p "Bartoski" at bounding box center [445, 291] width 71 height 13
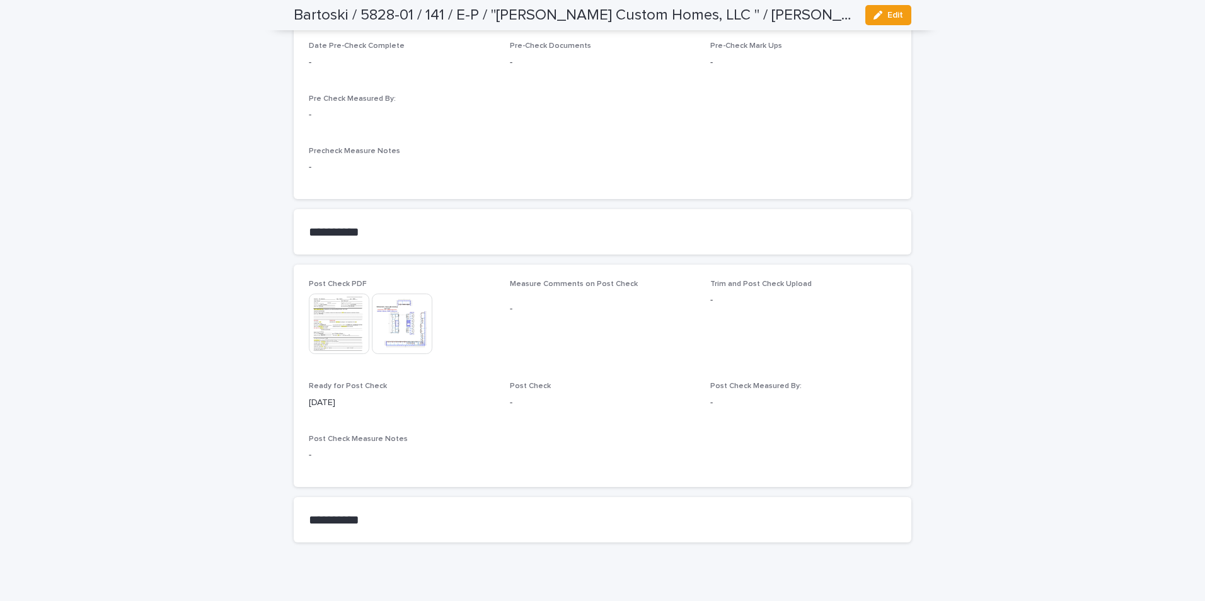
scroll to position [991, 0]
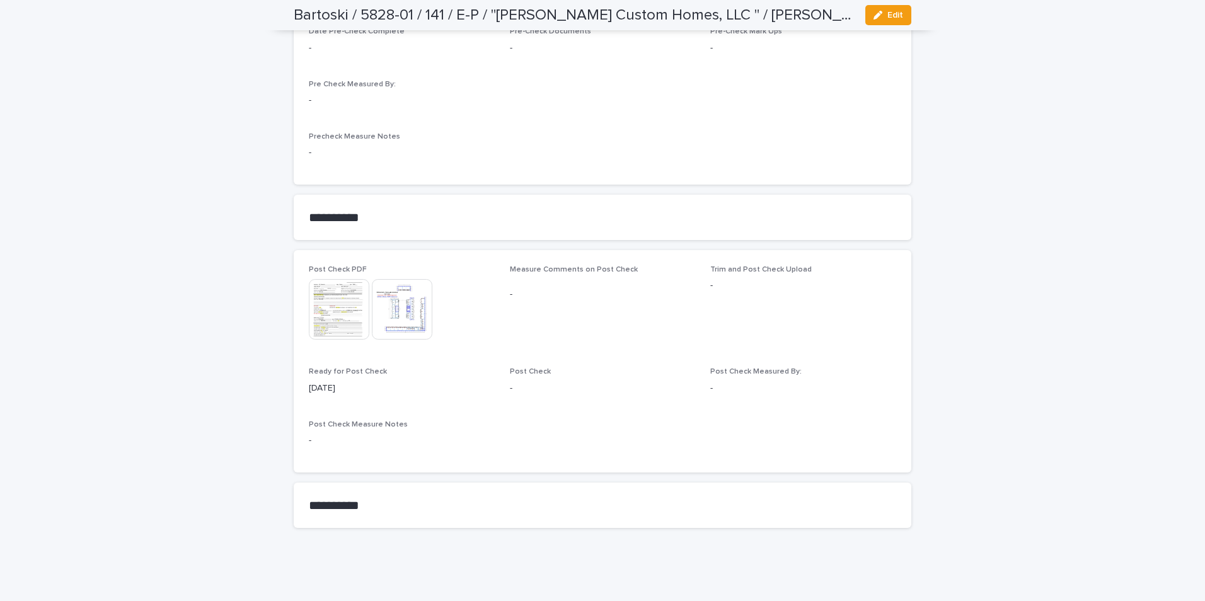
click at [329, 304] on img at bounding box center [339, 309] width 60 height 60
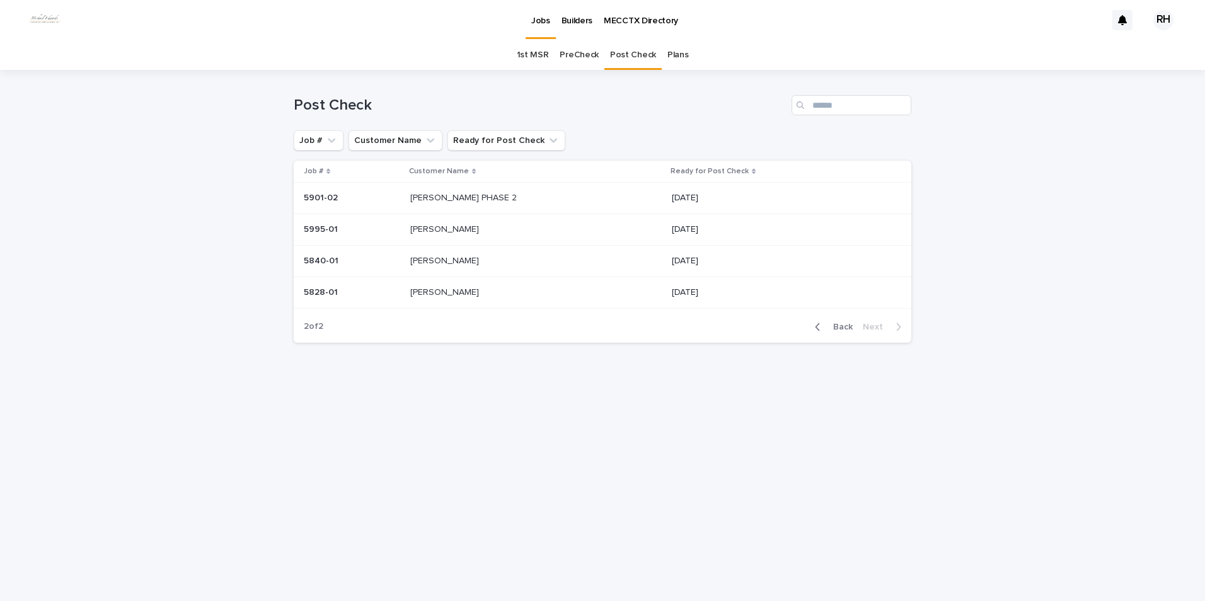
click at [432, 292] on p "Bartoski" at bounding box center [445, 291] width 71 height 13
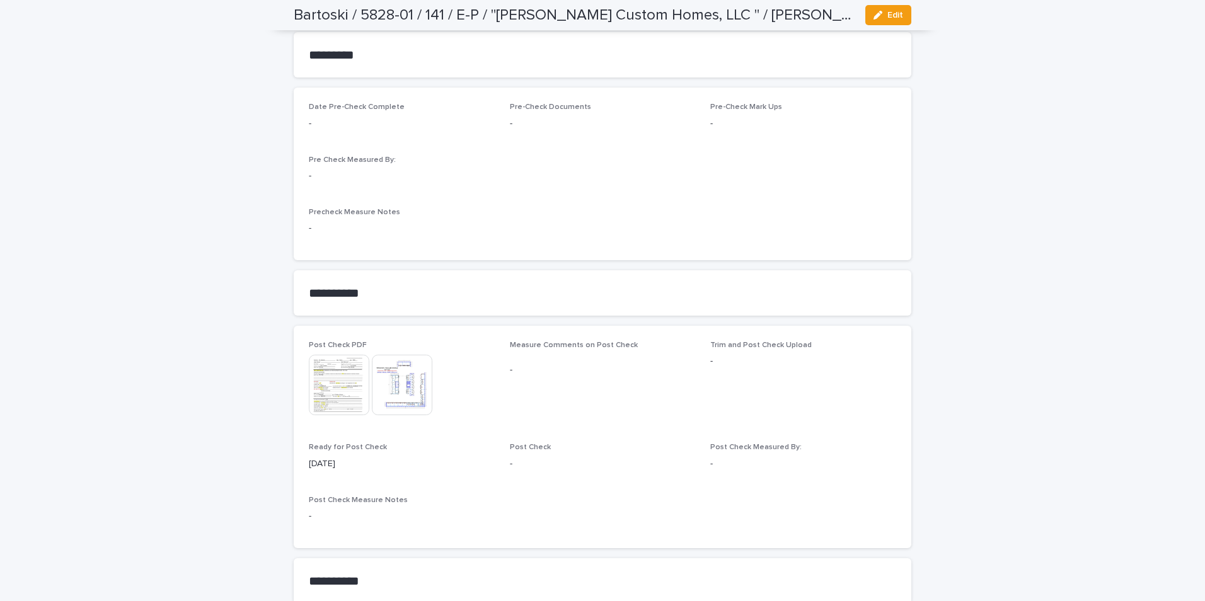
scroll to position [991, 0]
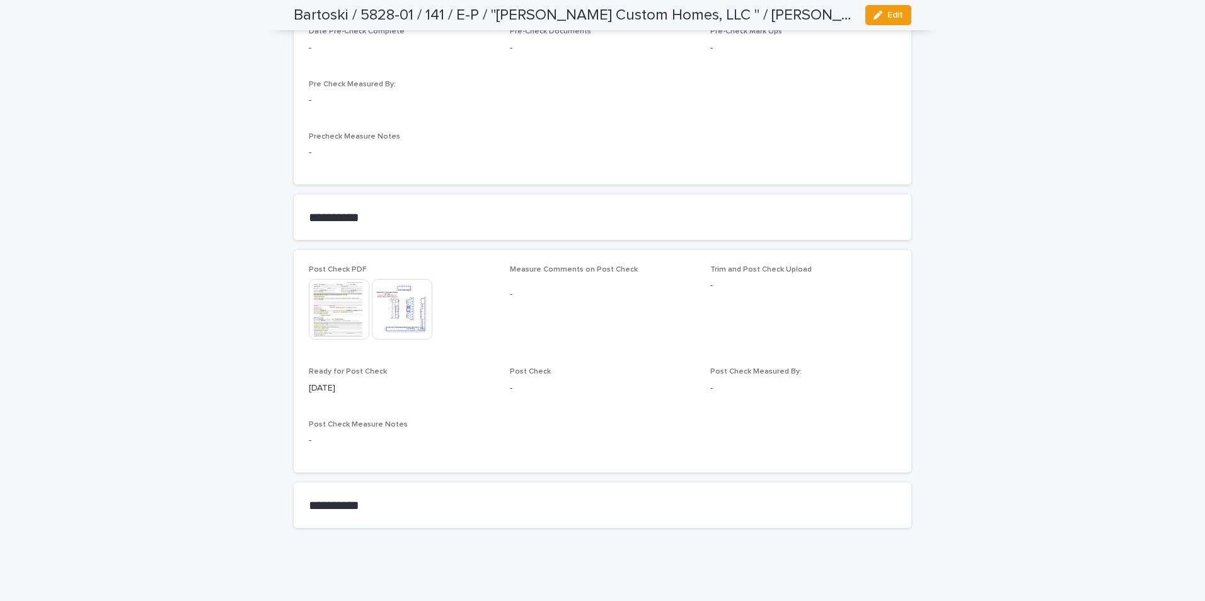
click at [343, 311] on img at bounding box center [339, 309] width 60 height 60
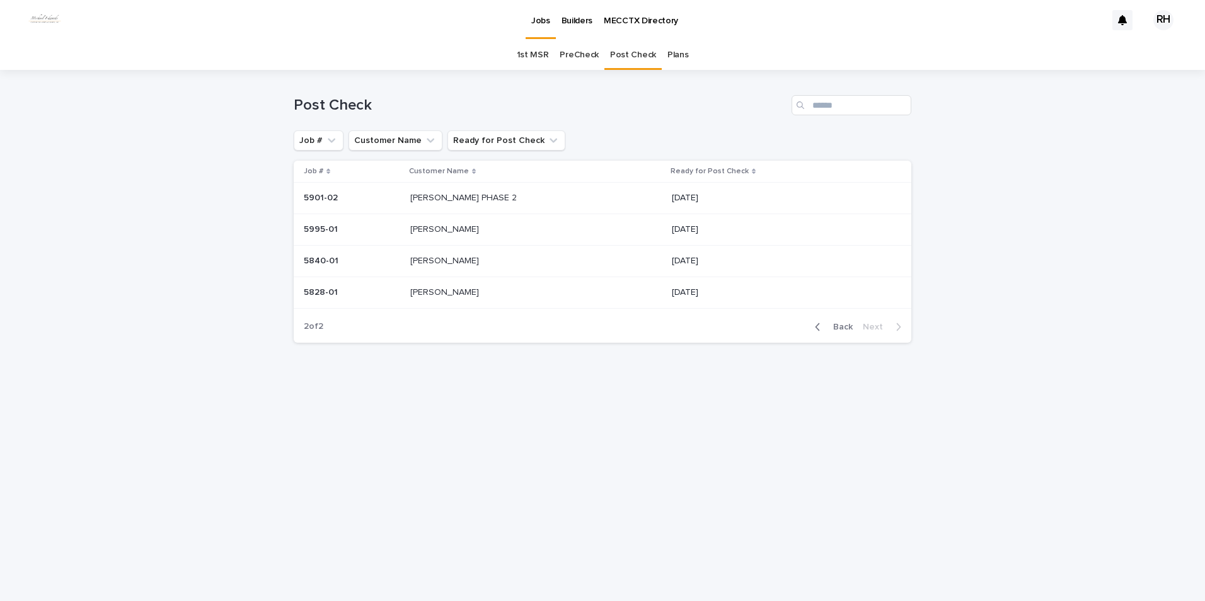
click at [839, 324] on span "Back" at bounding box center [839, 327] width 27 height 9
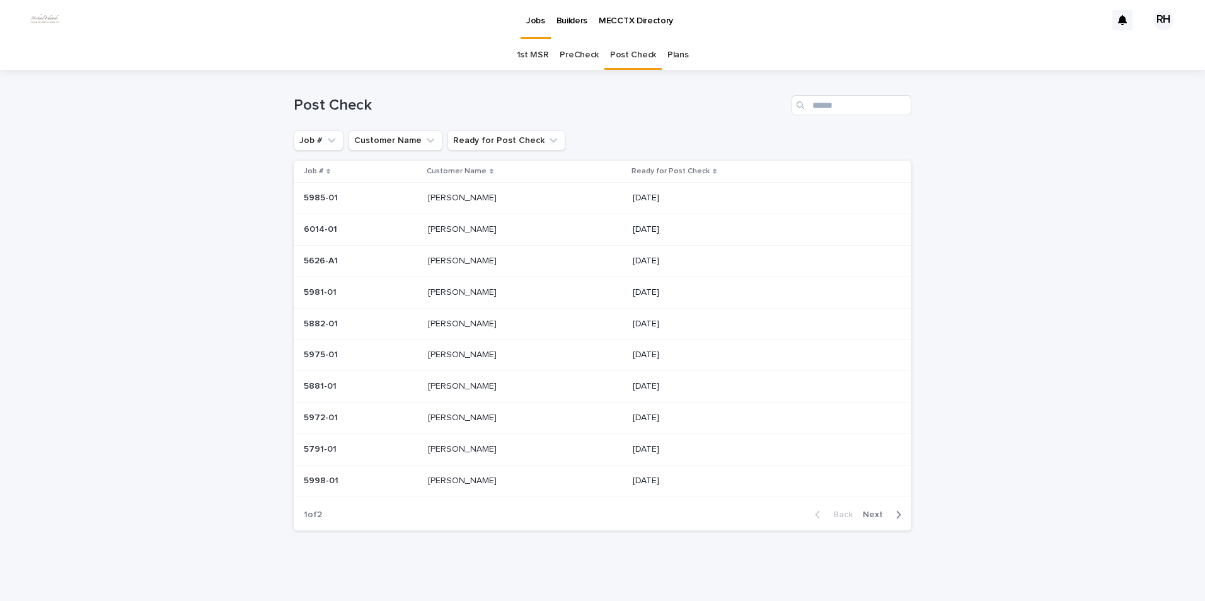
click at [430, 386] on p "Finnie" at bounding box center [463, 385] width 71 height 13
